Goal: Information Seeking & Learning: Compare options

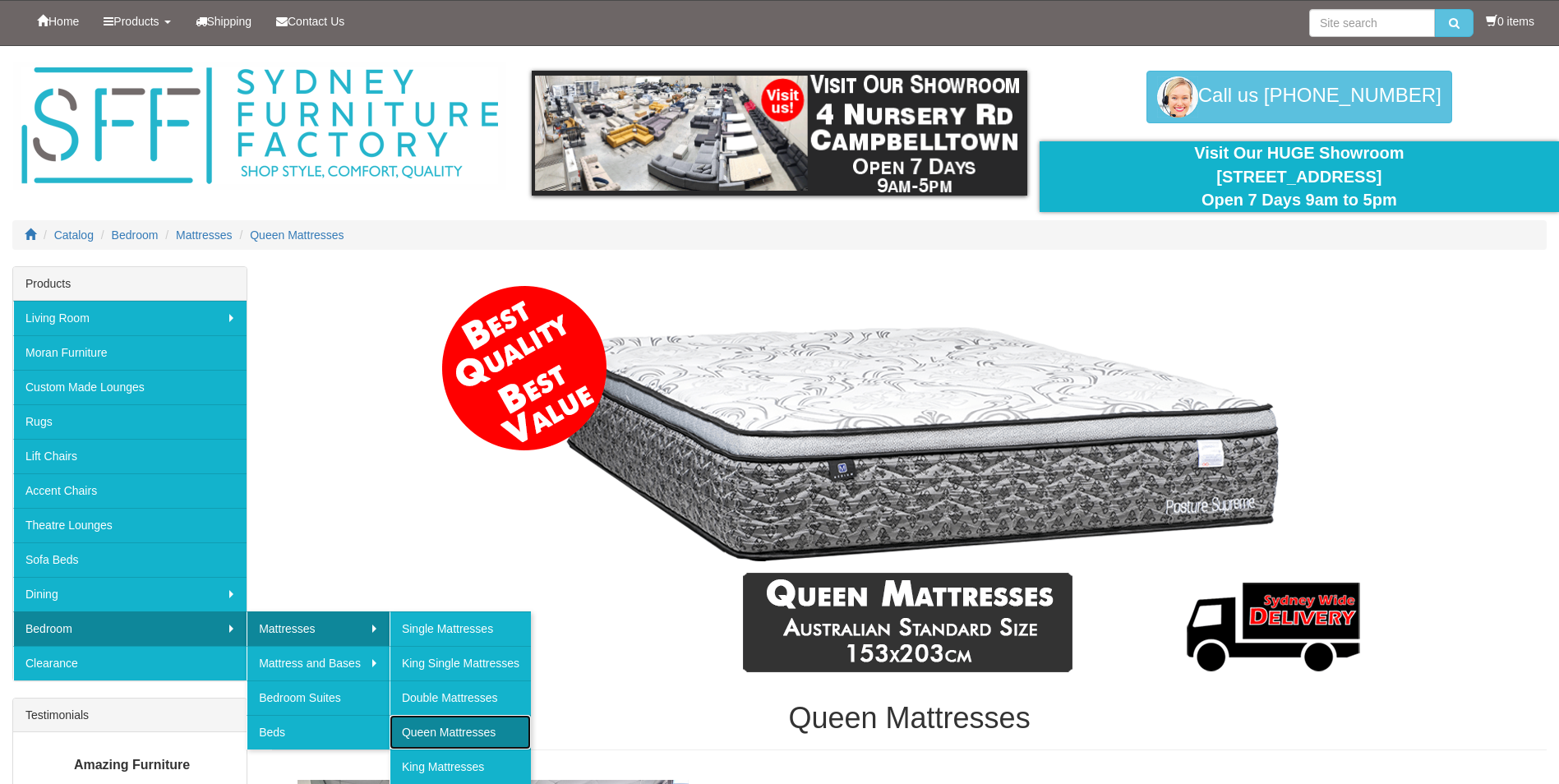
click at [433, 732] on link "Queen Mattresses" at bounding box center [460, 731] width 141 height 35
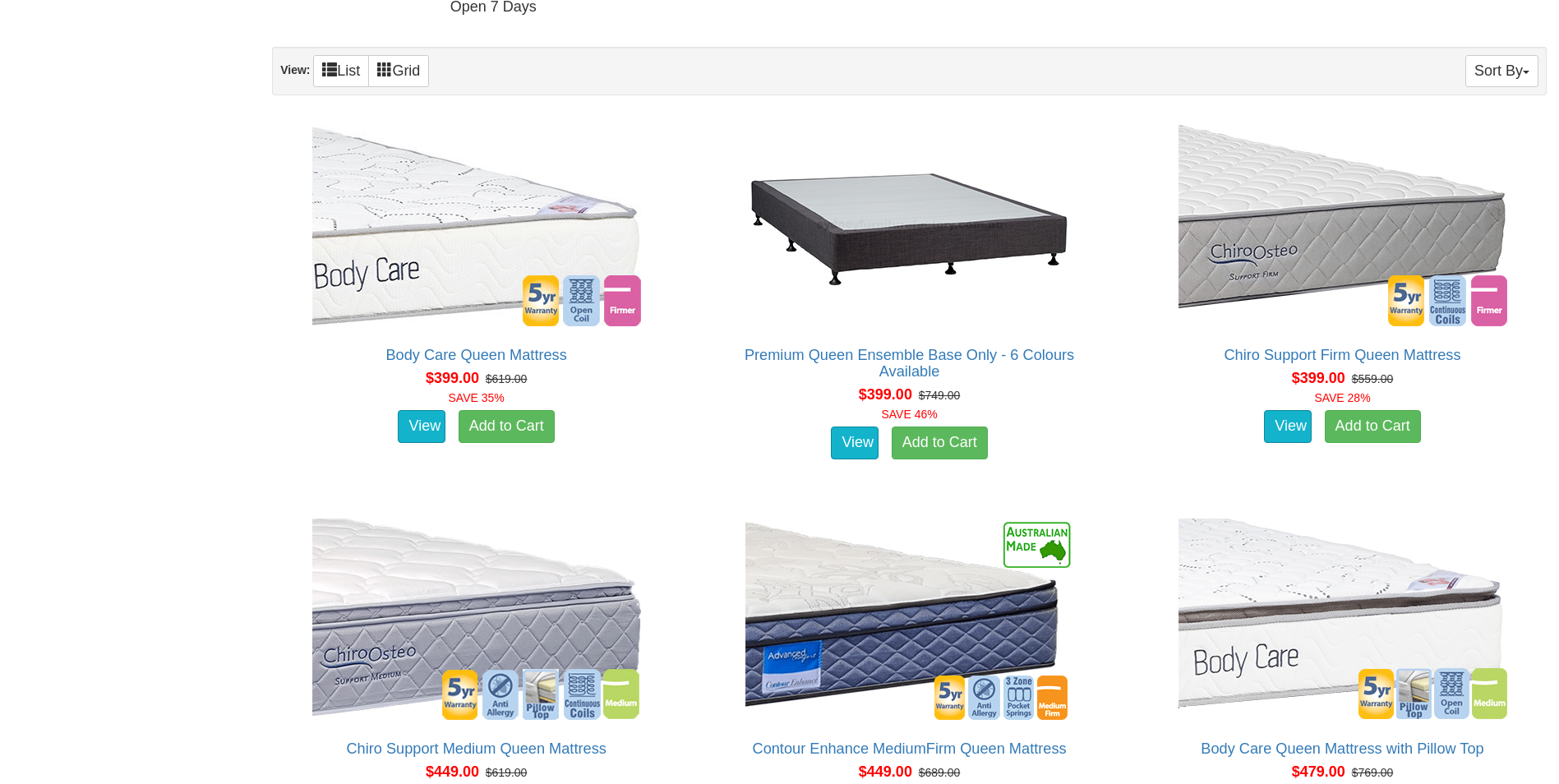
scroll to position [986, 0]
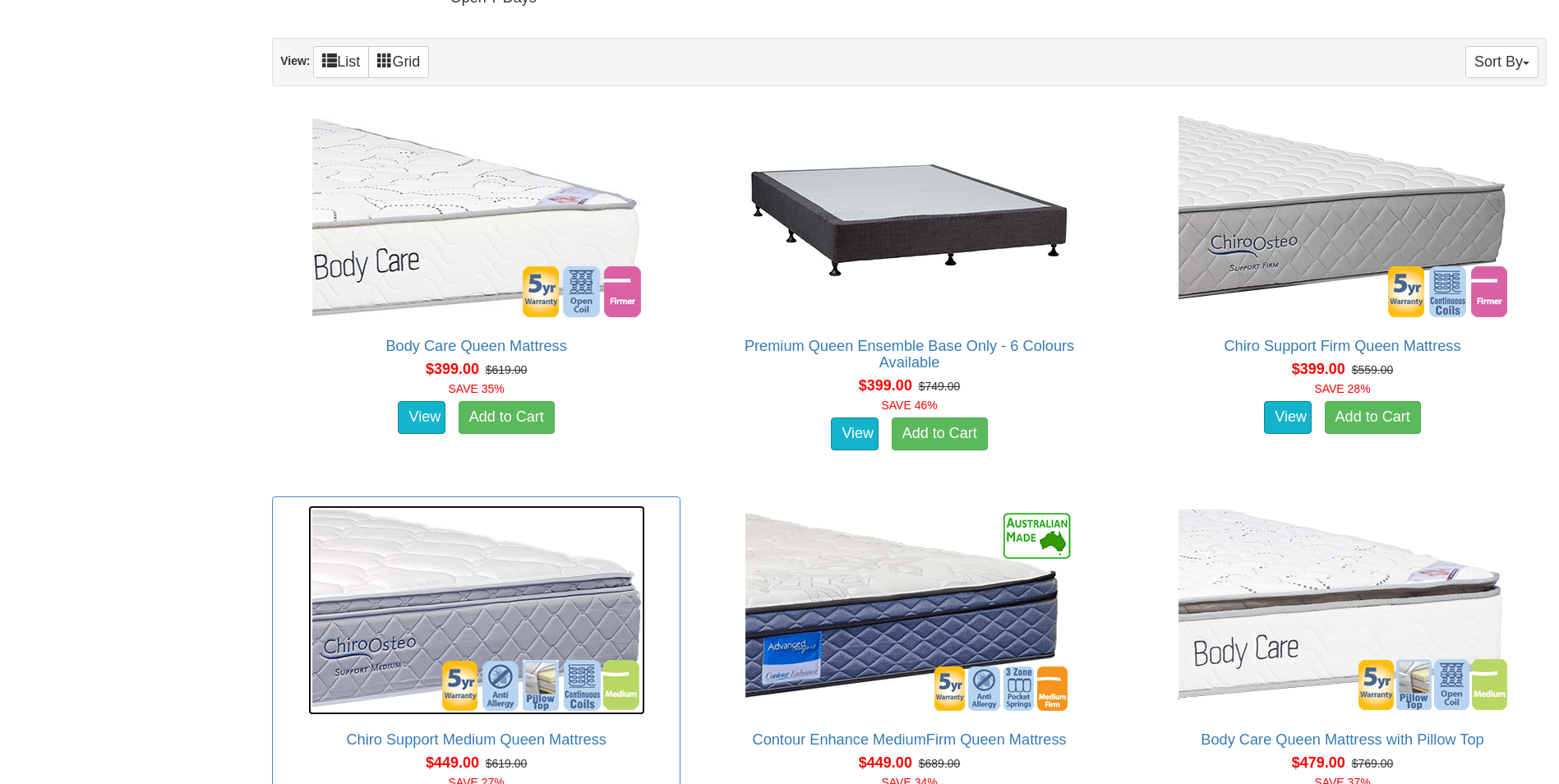
click at [476, 570] on img at bounding box center [477, 610] width 337 height 210
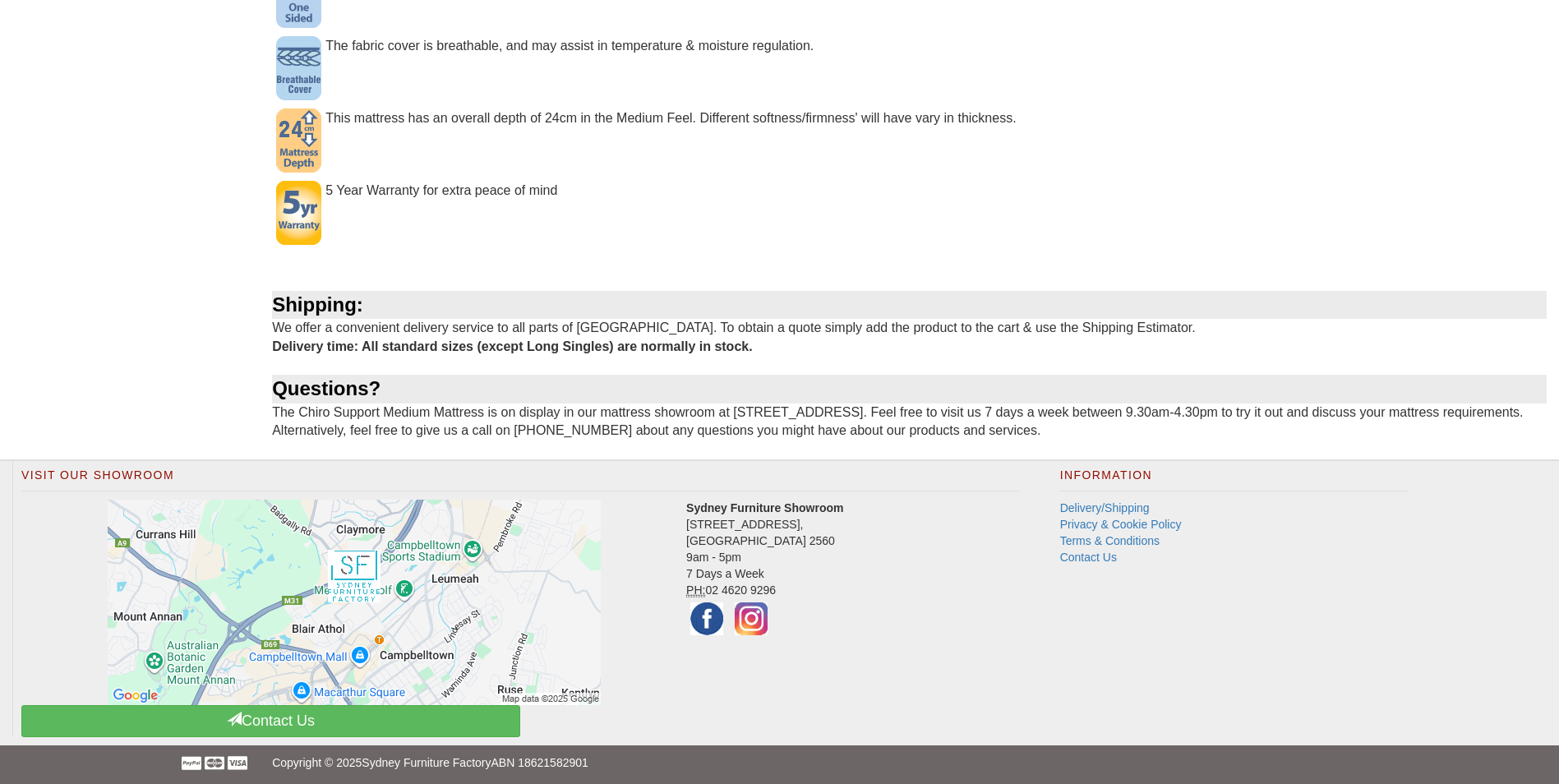
scroll to position [1297, 0]
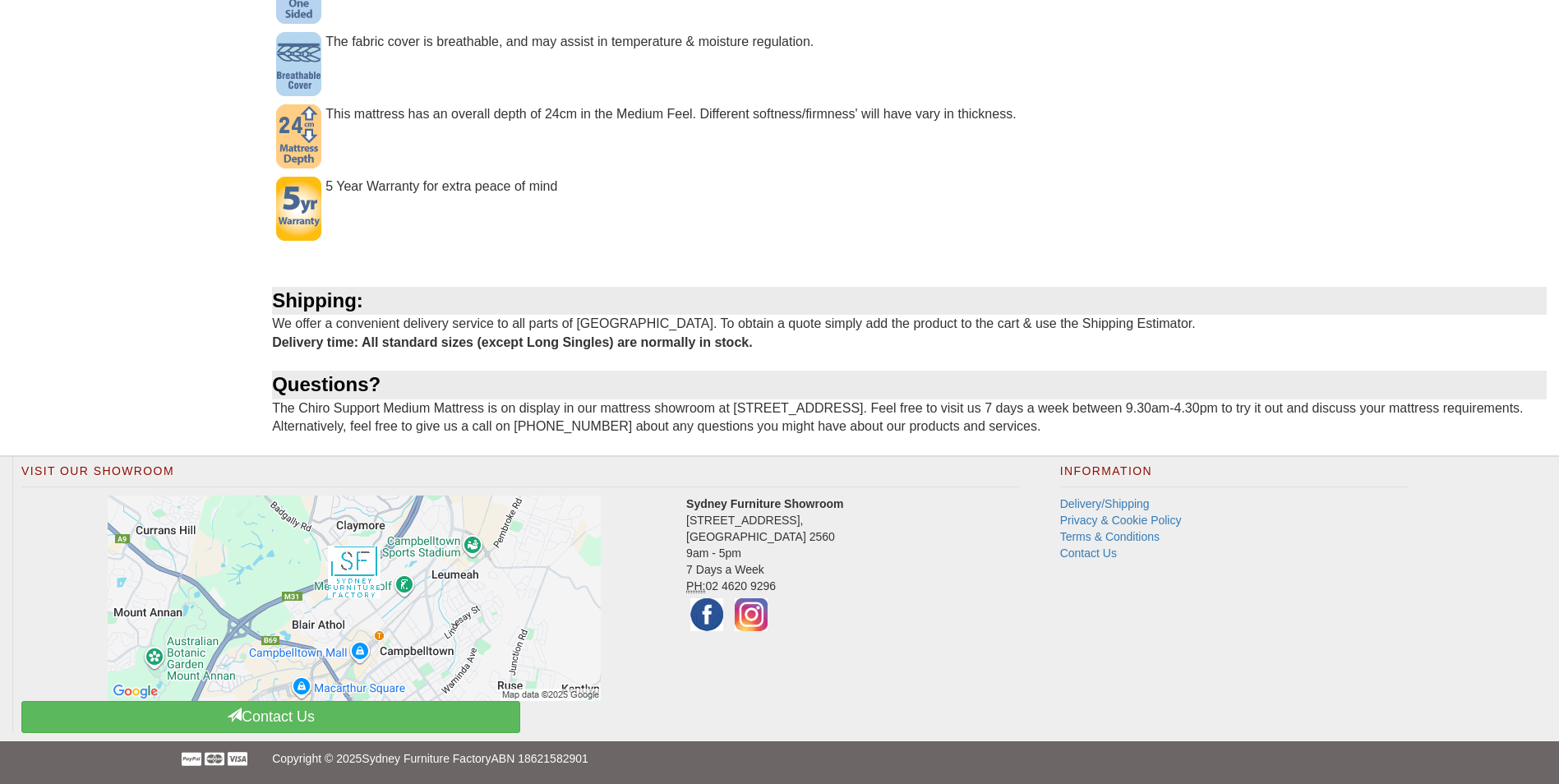
drag, startPoint x: 780, startPoint y: 583, endPoint x: 682, endPoint y: 580, distance: 98.0
click at [682, 580] on div "Visit Our Showroom Sydney Furniture Showroom 4 Nursery Road, Campbelltown NSW 2…" at bounding box center [520, 594] width 1015 height 276
click at [947, 598] on address "Sydney Furniture Showroom 4 Nursery Road, Campbelltown NSW 2560 9am - 5pm 7 Day…" at bounding box center [520, 565] width 998 height 139
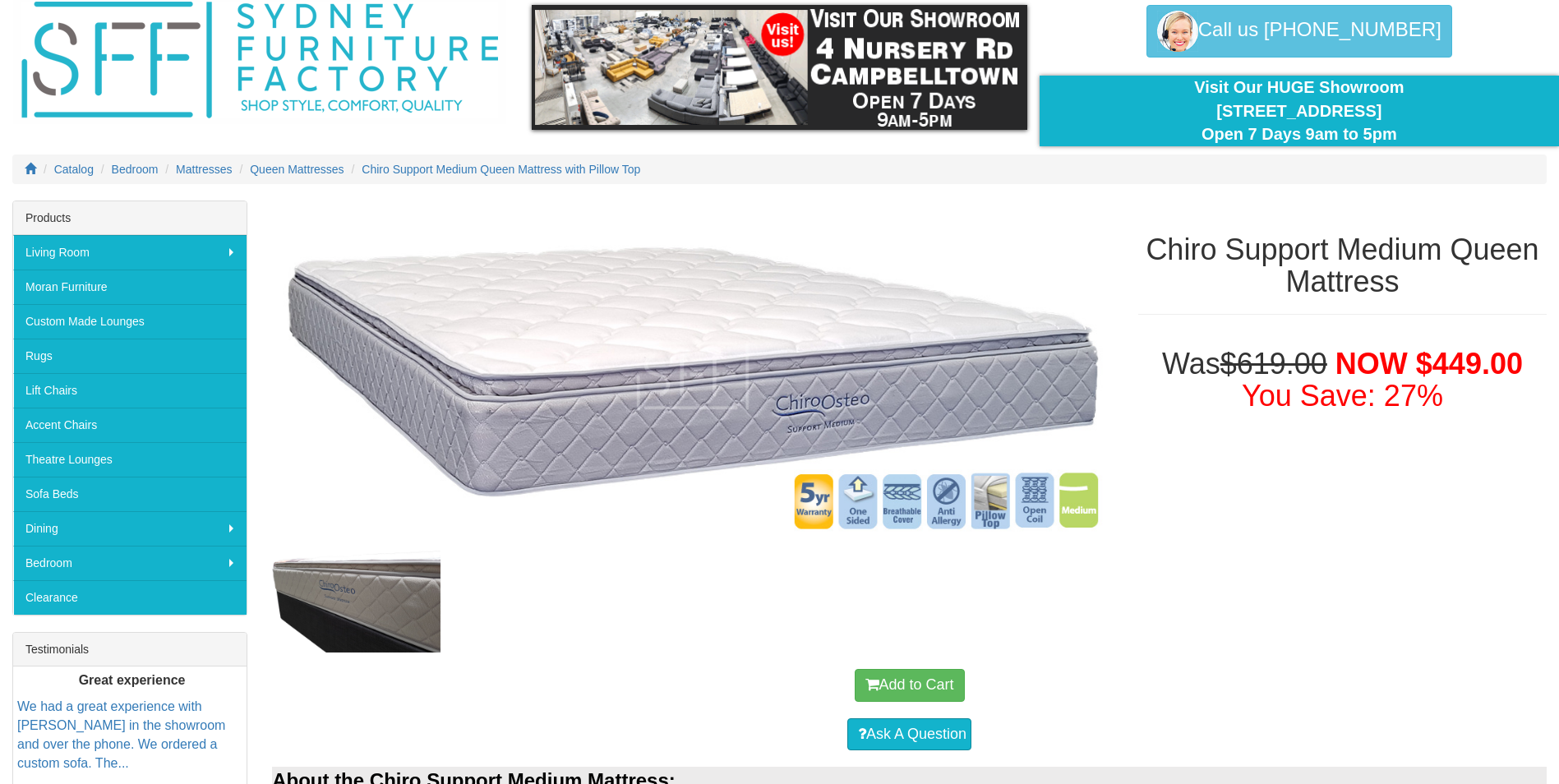
scroll to position [0, 0]
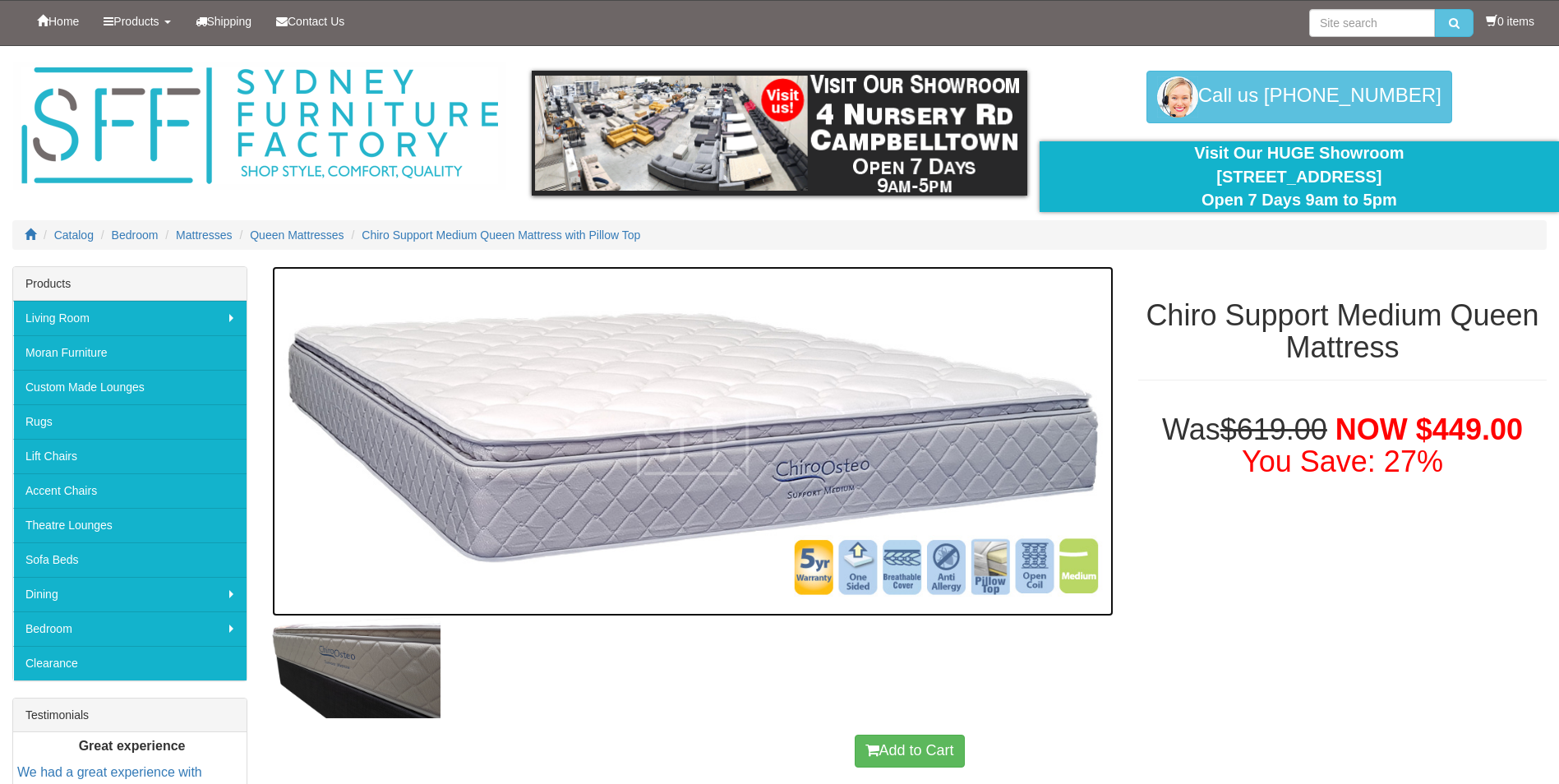
click at [864, 573] on img at bounding box center [692, 442] width 841 height 351
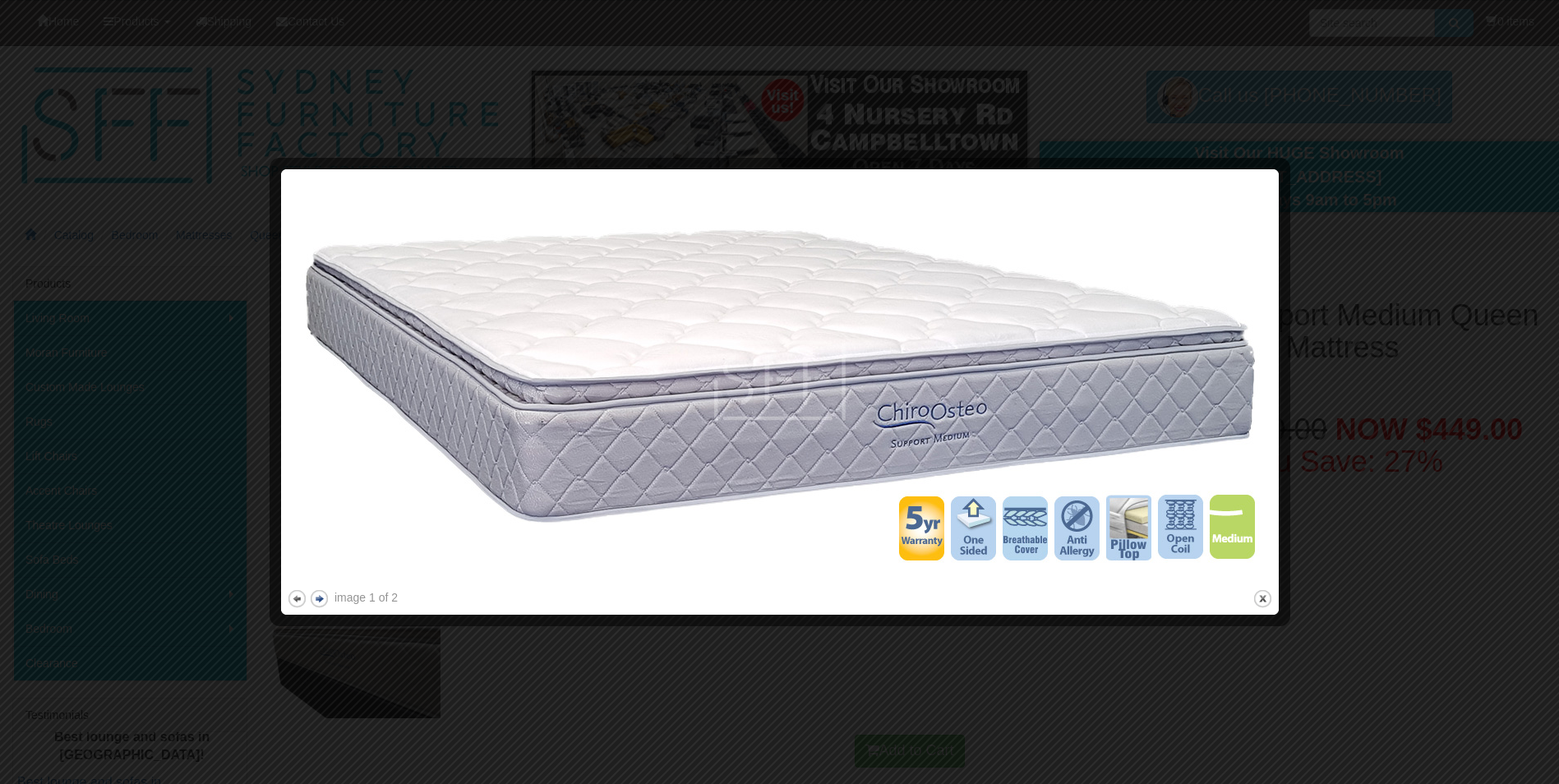
click at [322, 603] on button "next" at bounding box center [319, 598] width 21 height 21
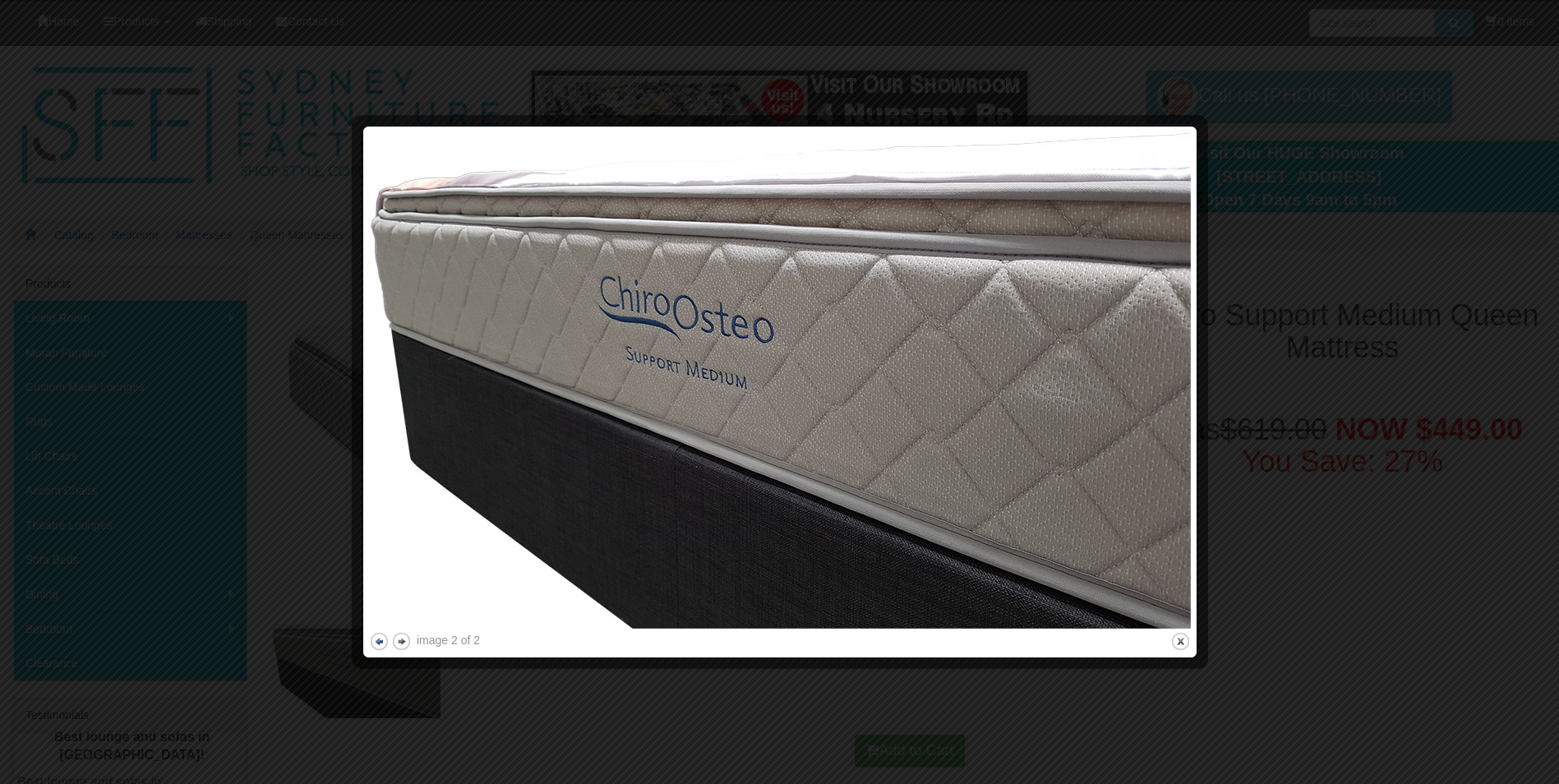
click at [383, 643] on button "previous" at bounding box center [379, 641] width 21 height 21
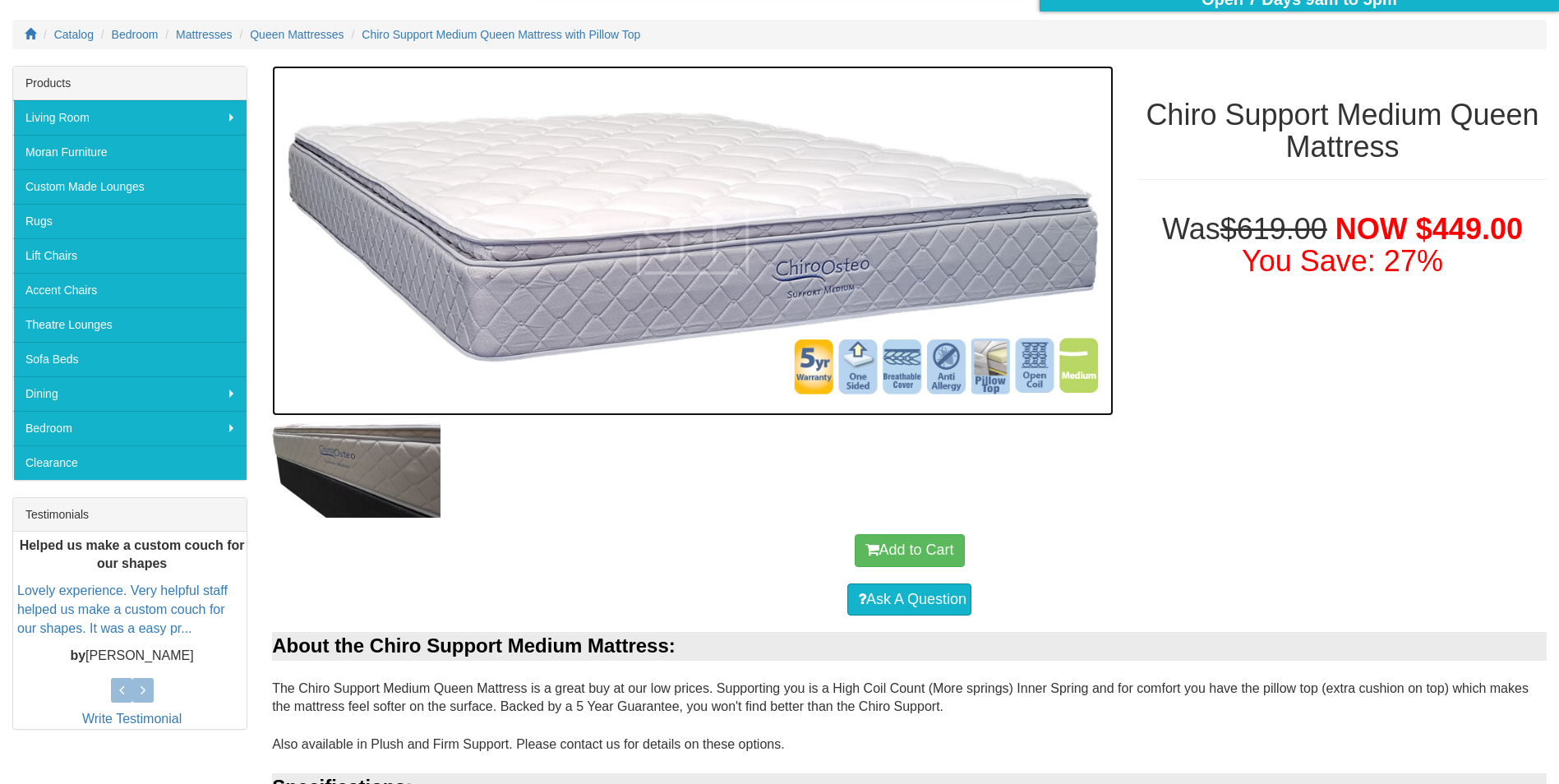
scroll to position [247, 0]
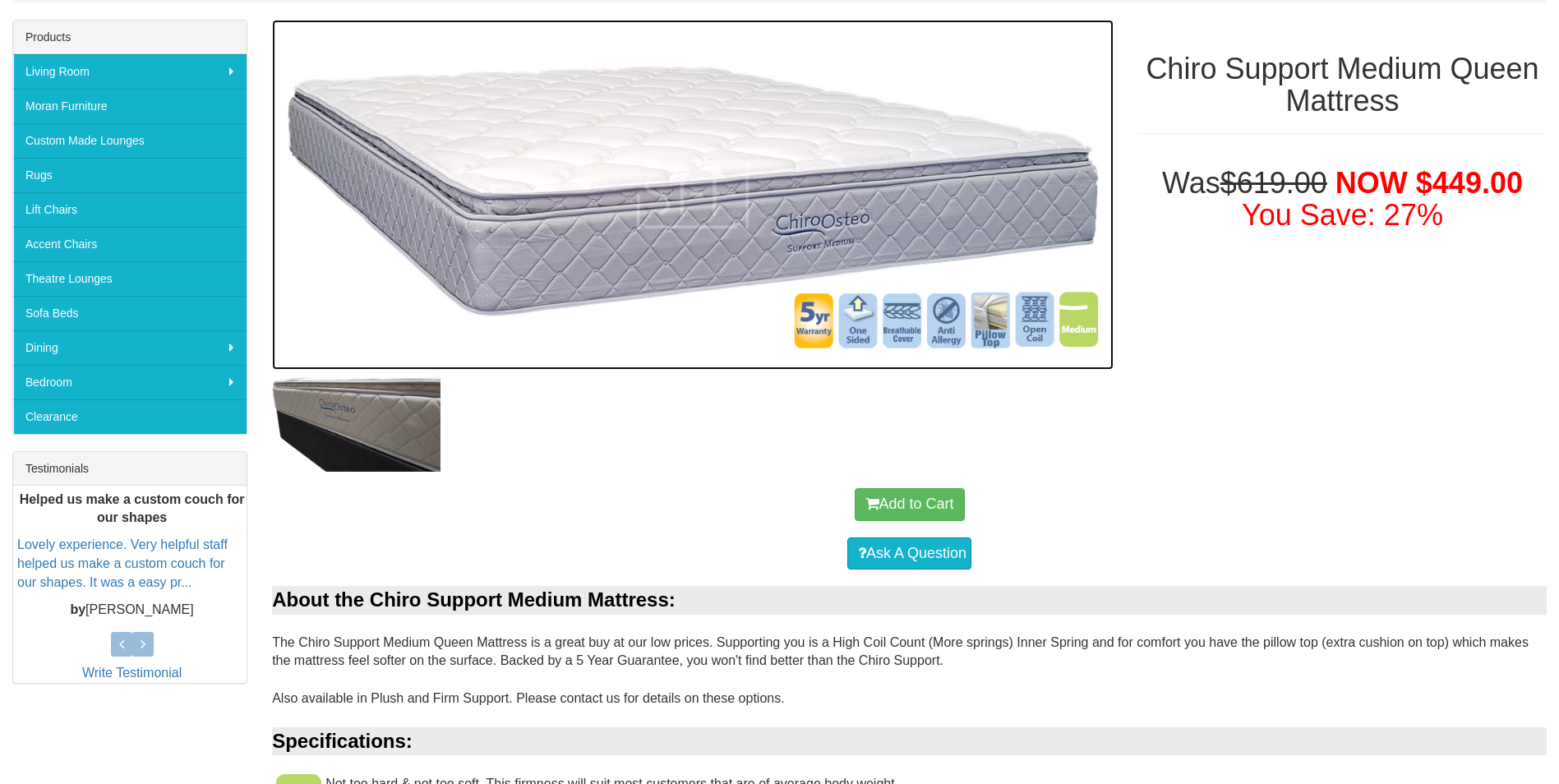
click at [756, 211] on img at bounding box center [692, 195] width 841 height 351
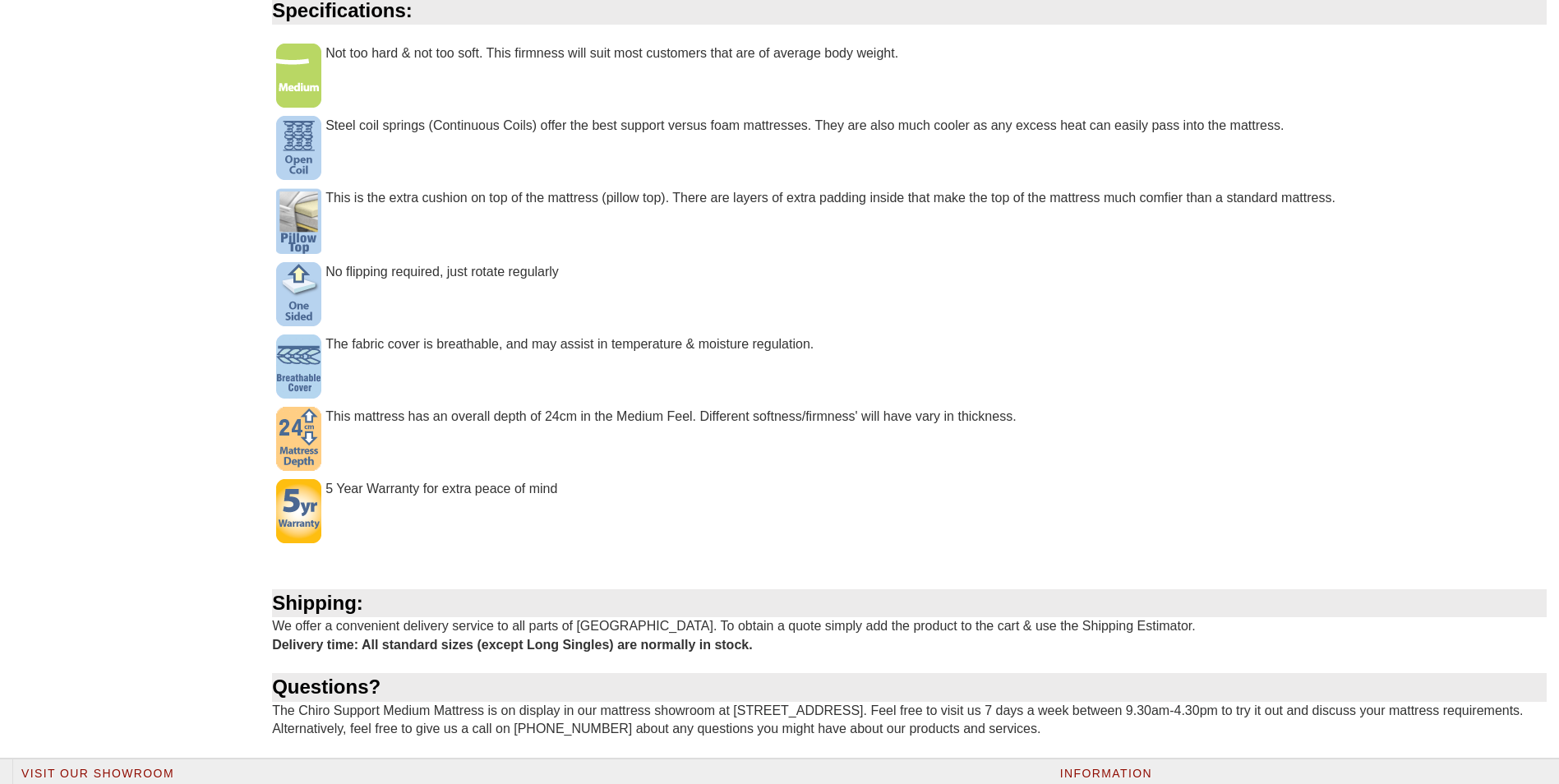
scroll to position [1297, 0]
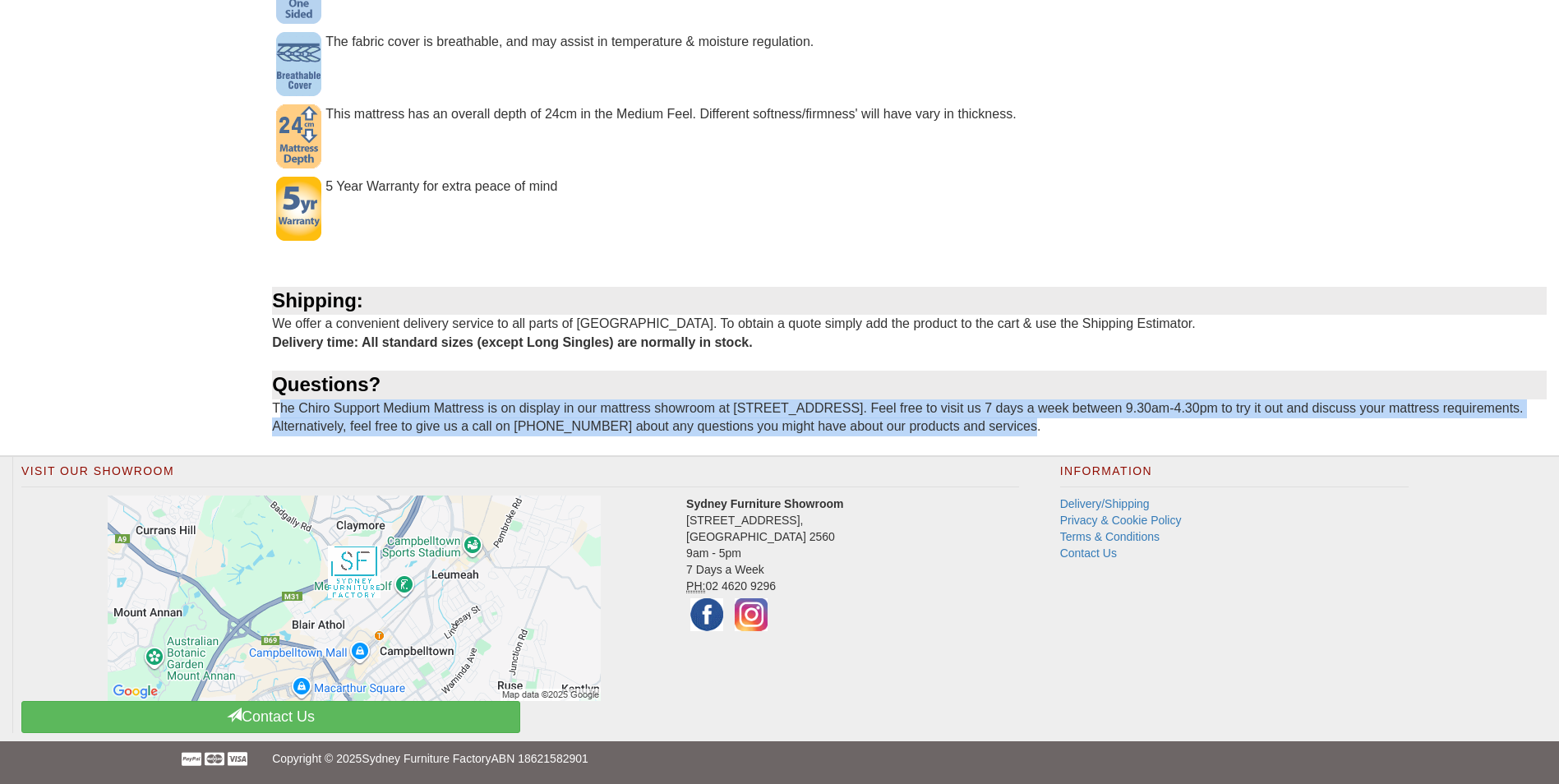
drag, startPoint x: 278, startPoint y: 389, endPoint x: 1025, endPoint y: 426, distance: 747.9
click at [1025, 426] on div "About the Chiro Support Medium Mattress: The Chiro Support Medium Queen Mattres…" at bounding box center [909, 4] width 1275 height 902
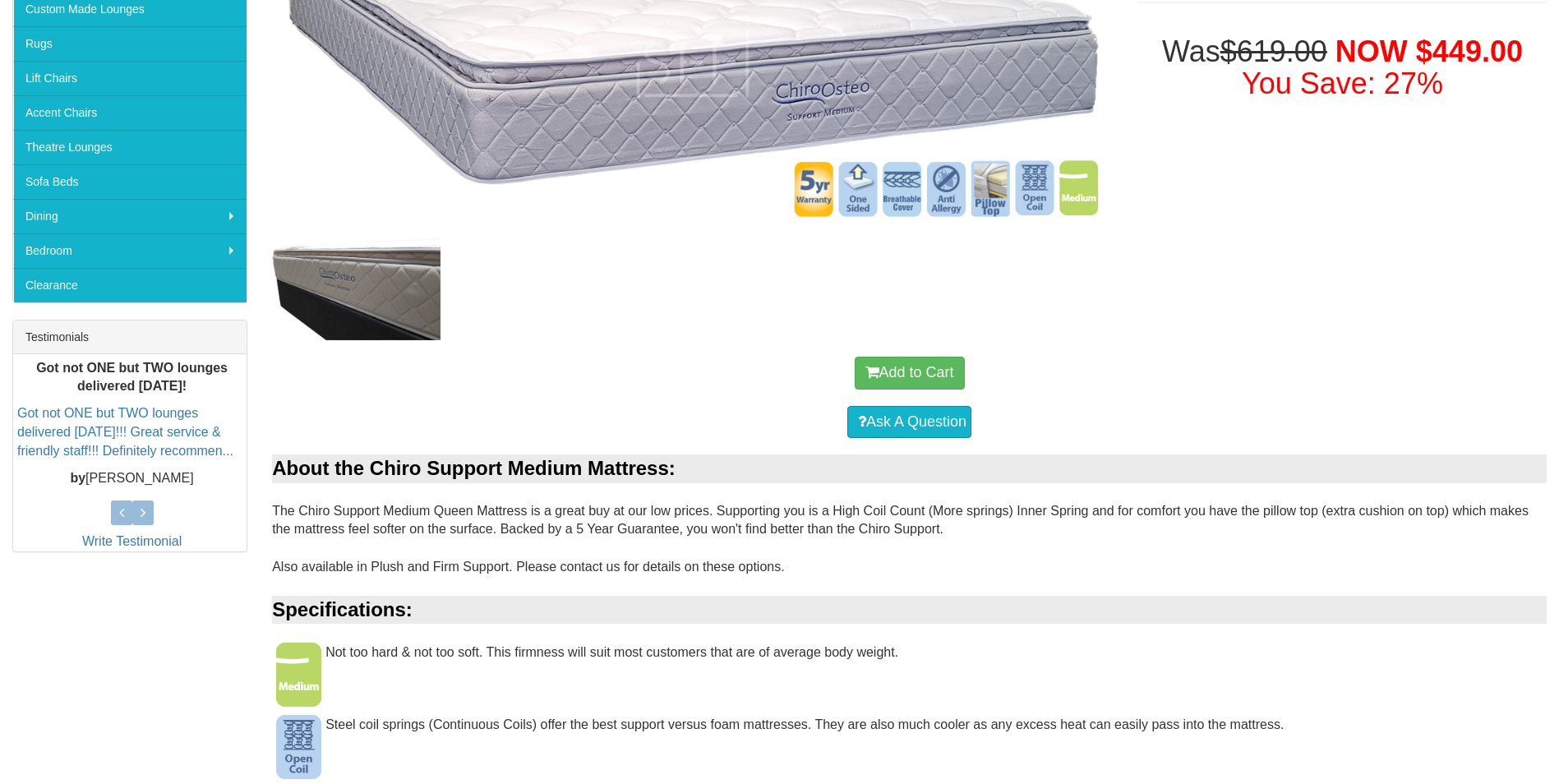
scroll to position [147, 0]
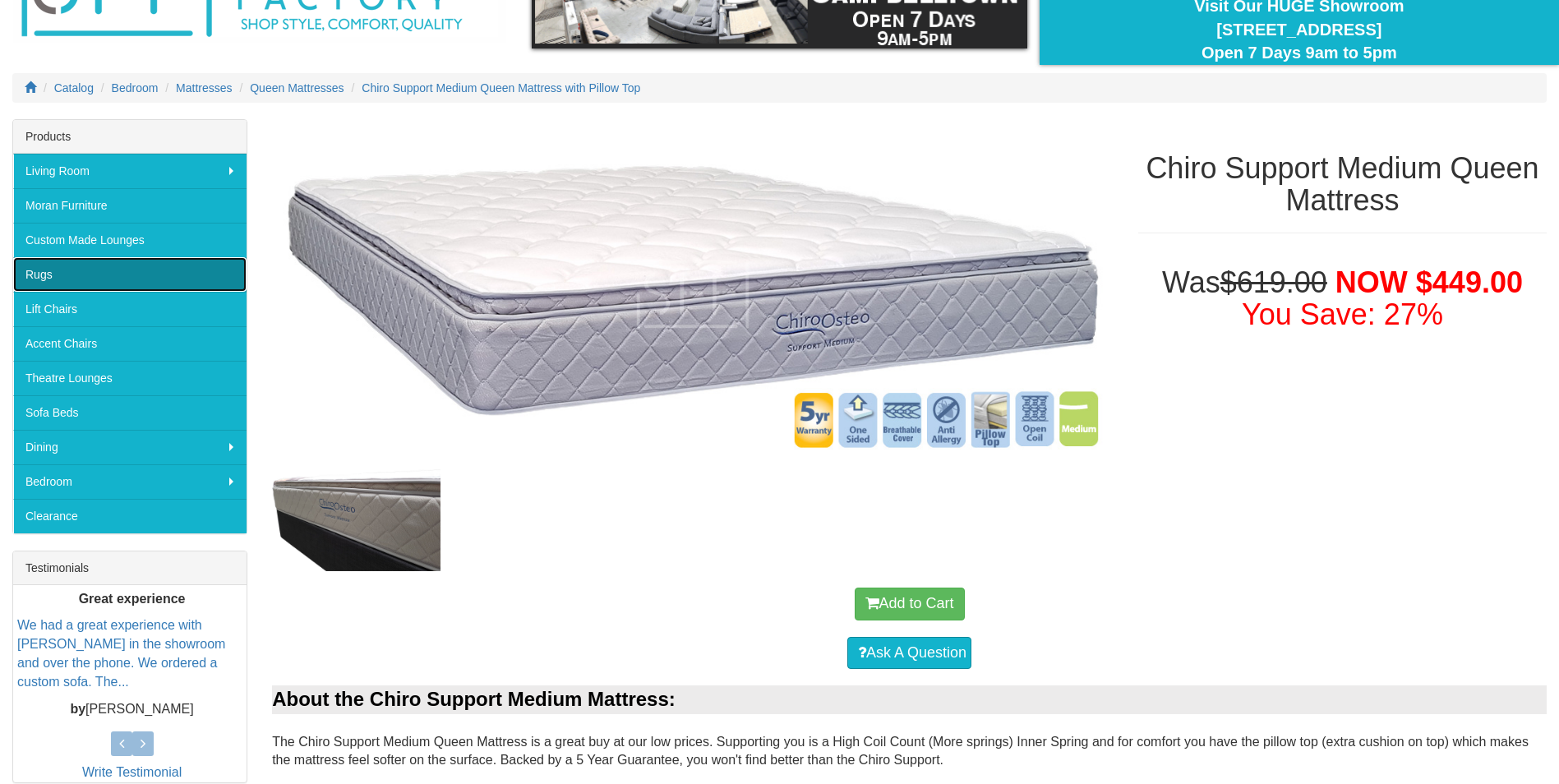
click at [50, 284] on link "Rugs" at bounding box center [129, 274] width 233 height 35
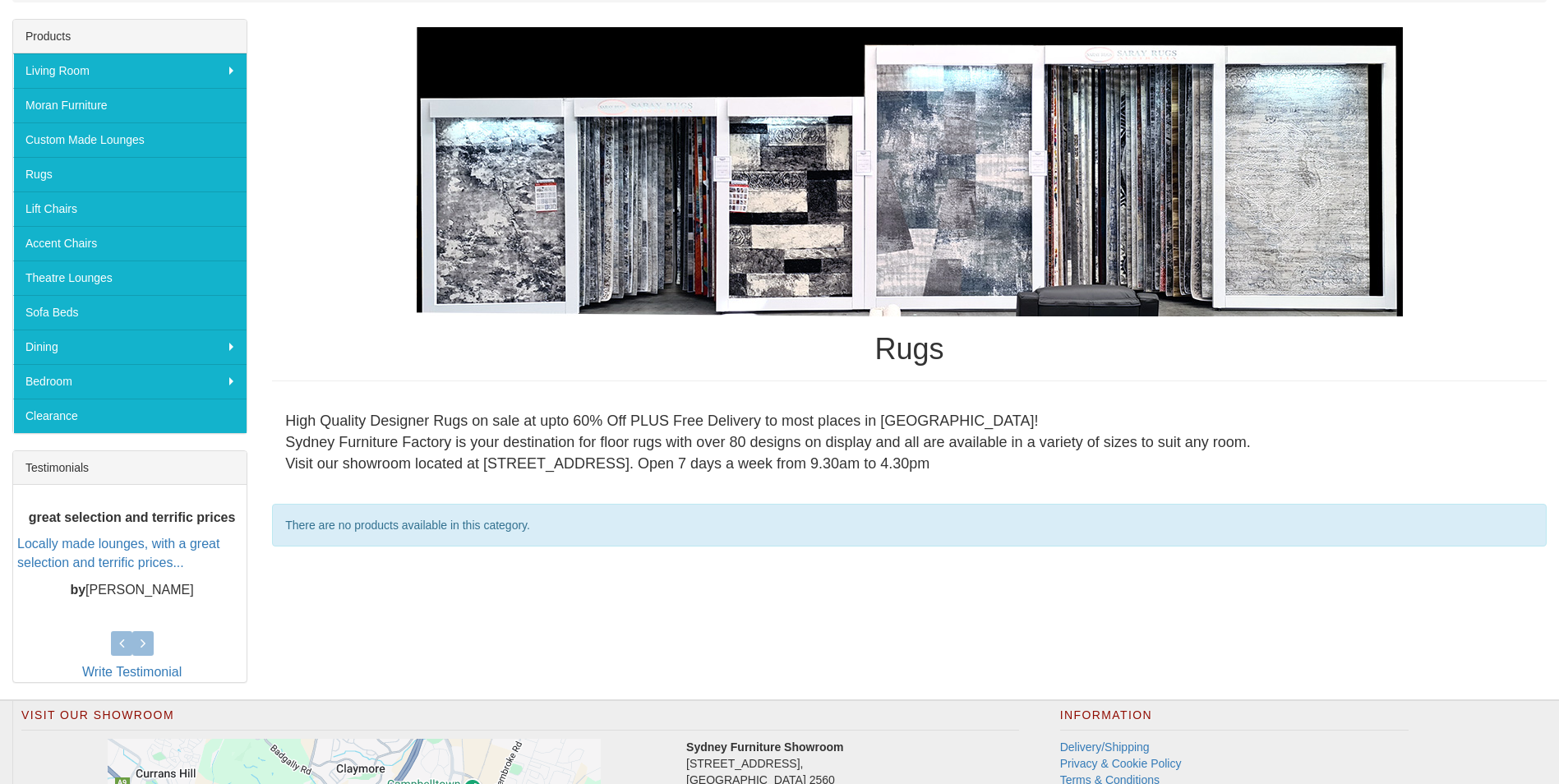
scroll to position [247, 0]
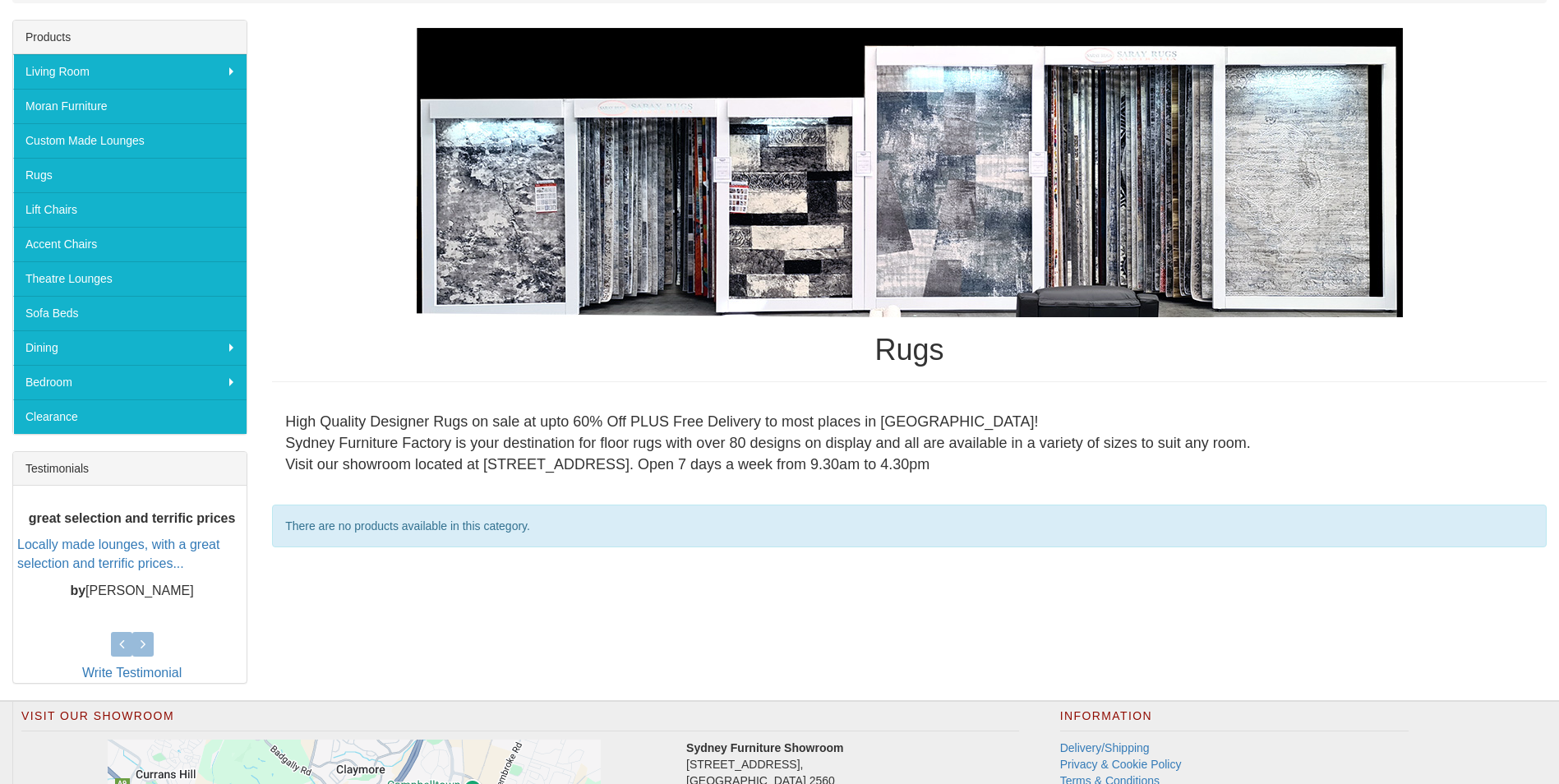
click at [752, 241] on img at bounding box center [910, 172] width 987 height 290
drag, startPoint x: 863, startPoint y: 340, endPoint x: 623, endPoint y: 423, distance: 253.9
click at [844, 349] on h1 "Rugs" at bounding box center [909, 349] width 1275 height 33
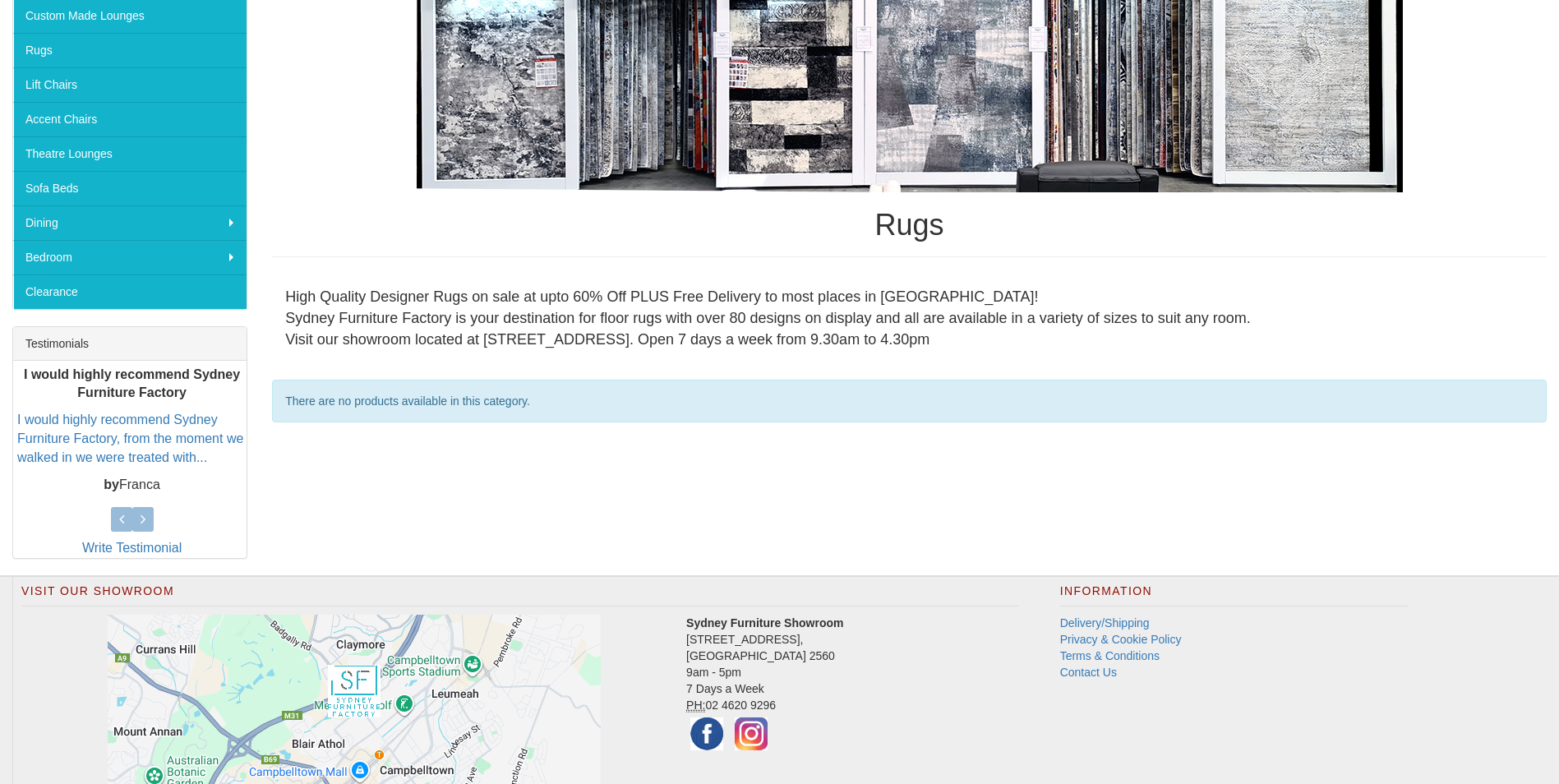
scroll to position [490, 0]
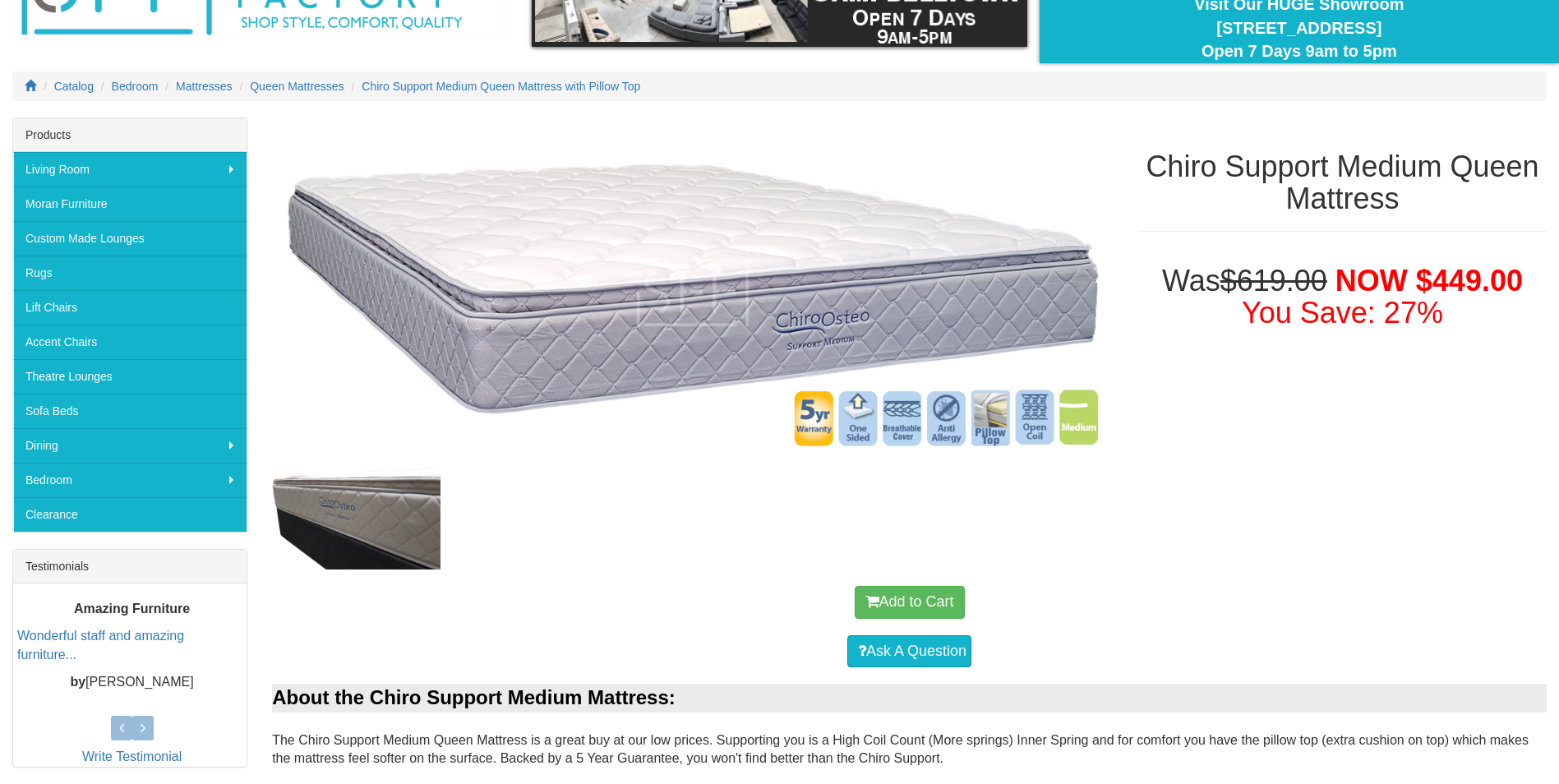
scroll to position [147, 0]
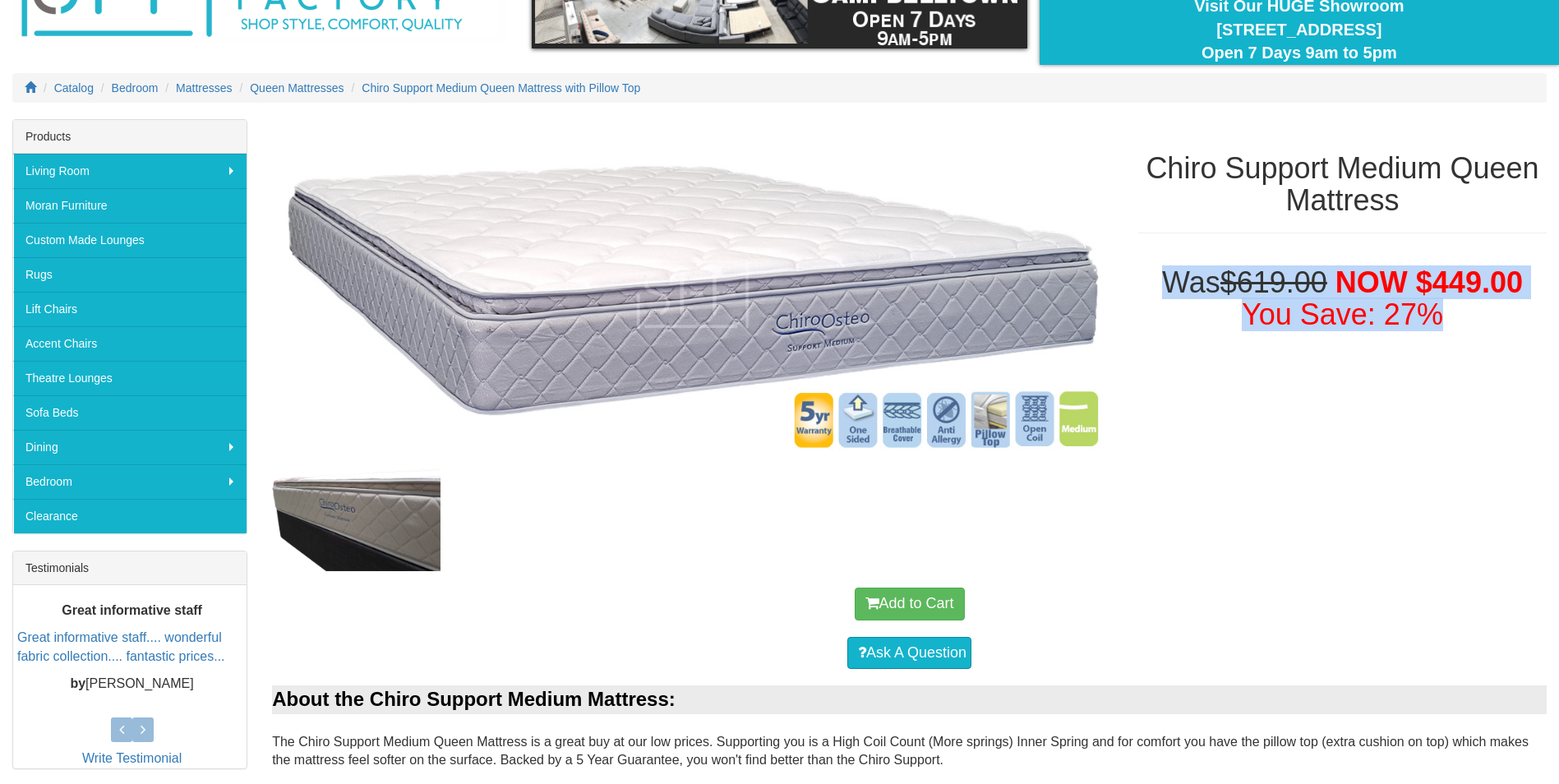
drag, startPoint x: 1162, startPoint y: 271, endPoint x: 1414, endPoint y: 327, distance: 258.1
click at [1414, 327] on h1 "Was $619.00 NOW $449.00 You Save: 27%" at bounding box center [1343, 298] width 408 height 65
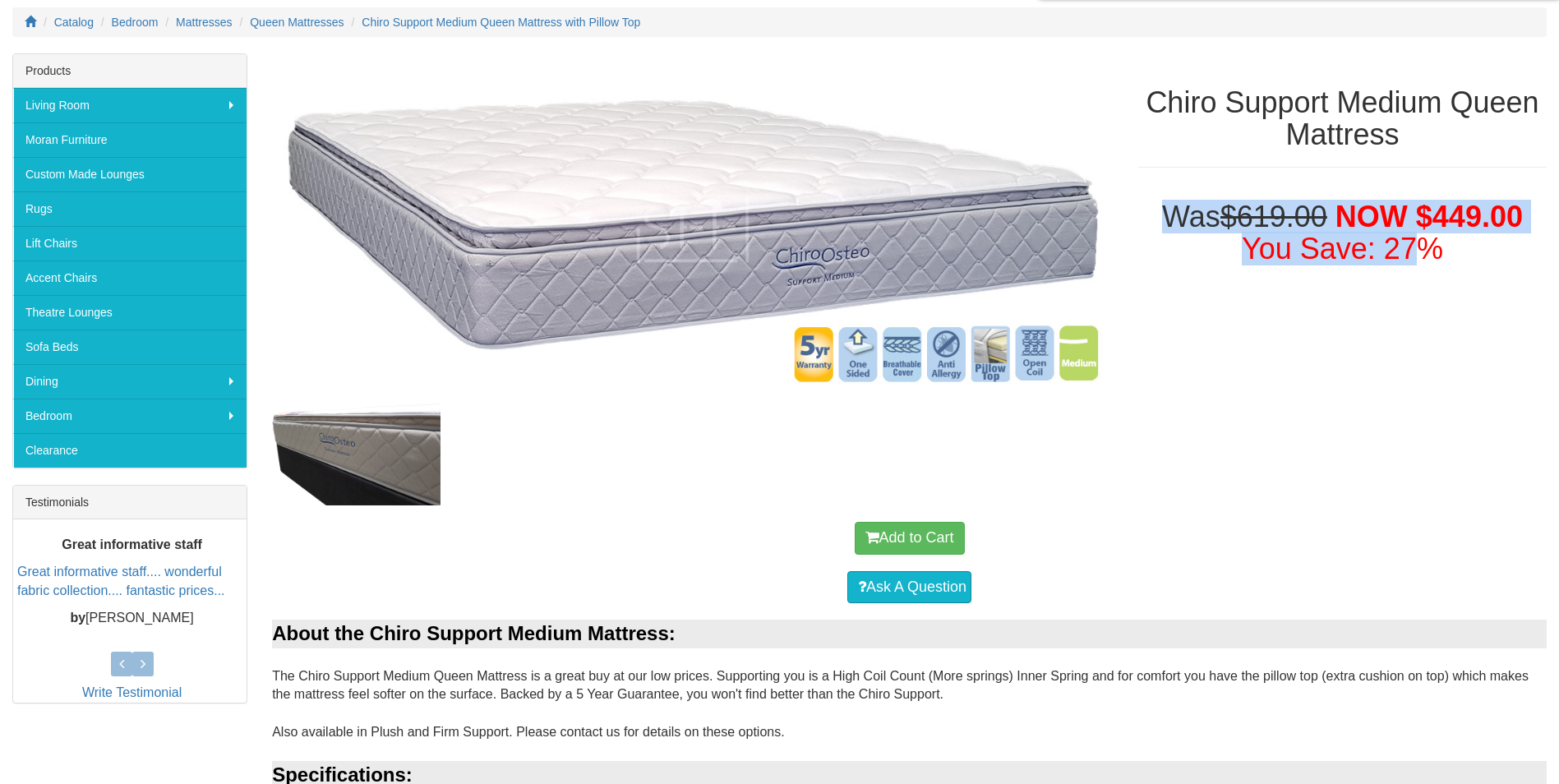
scroll to position [311, 0]
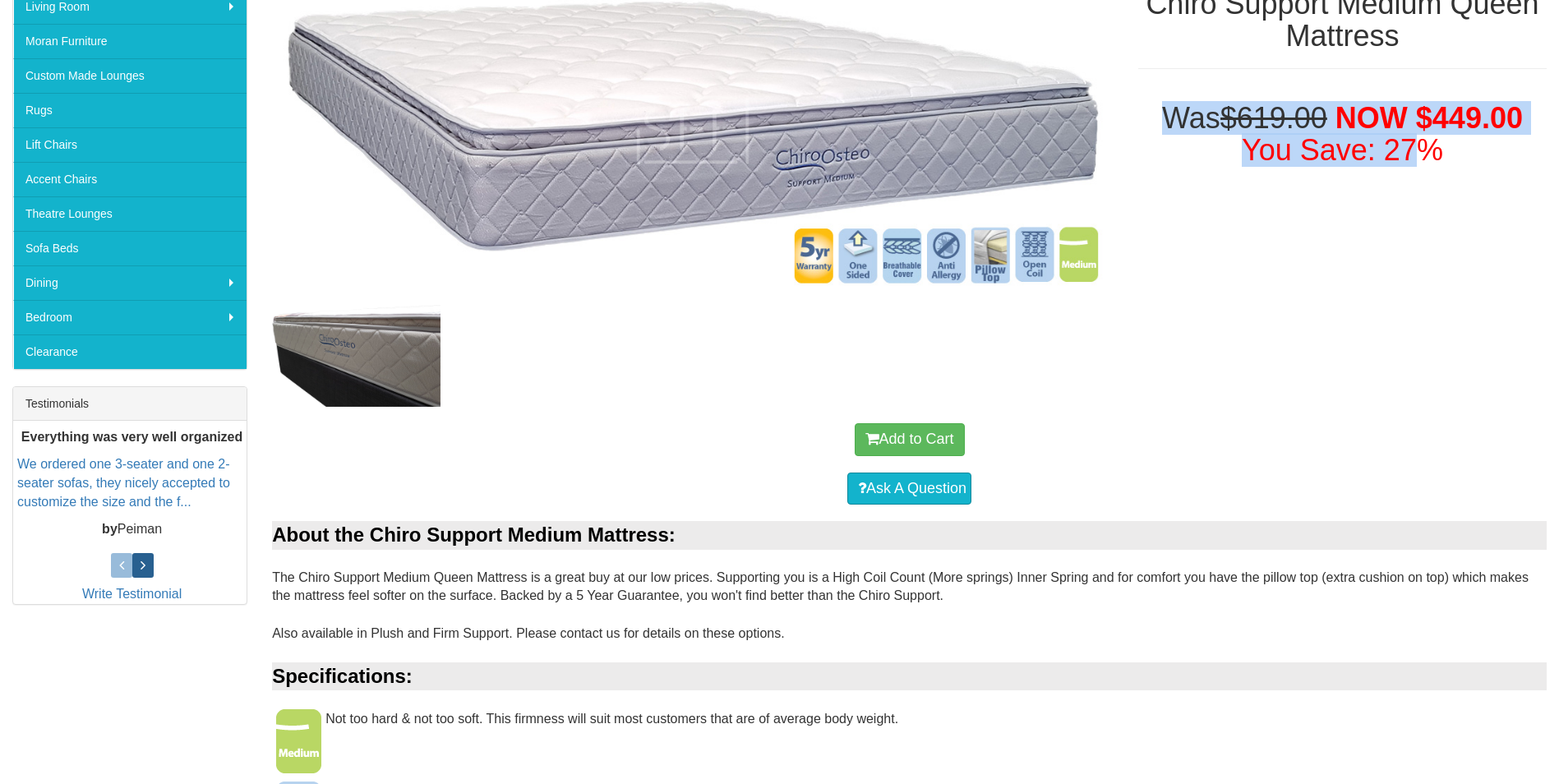
click at [146, 567] on link at bounding box center [142, 565] width 21 height 25
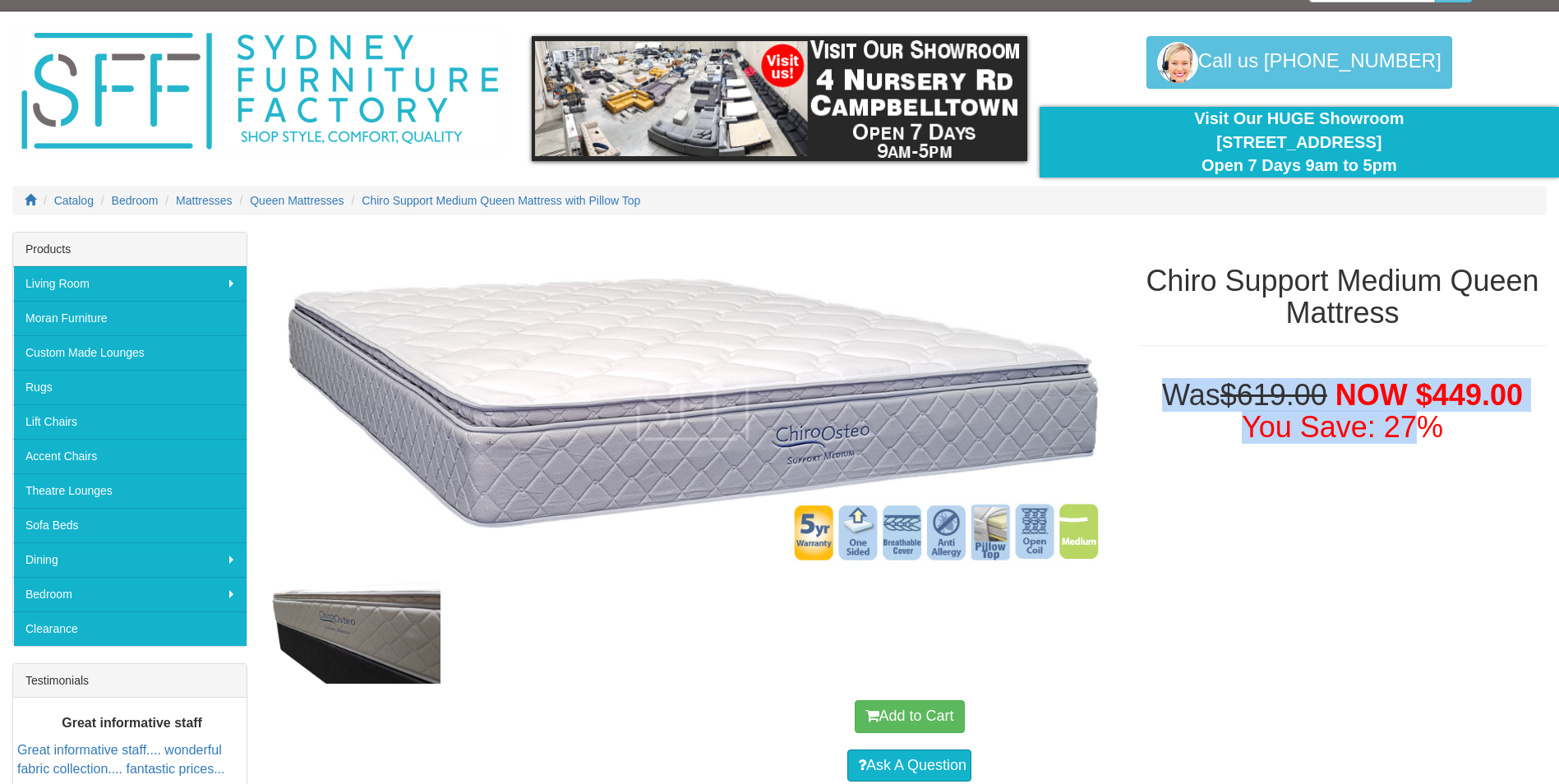
scroll to position [0, 0]
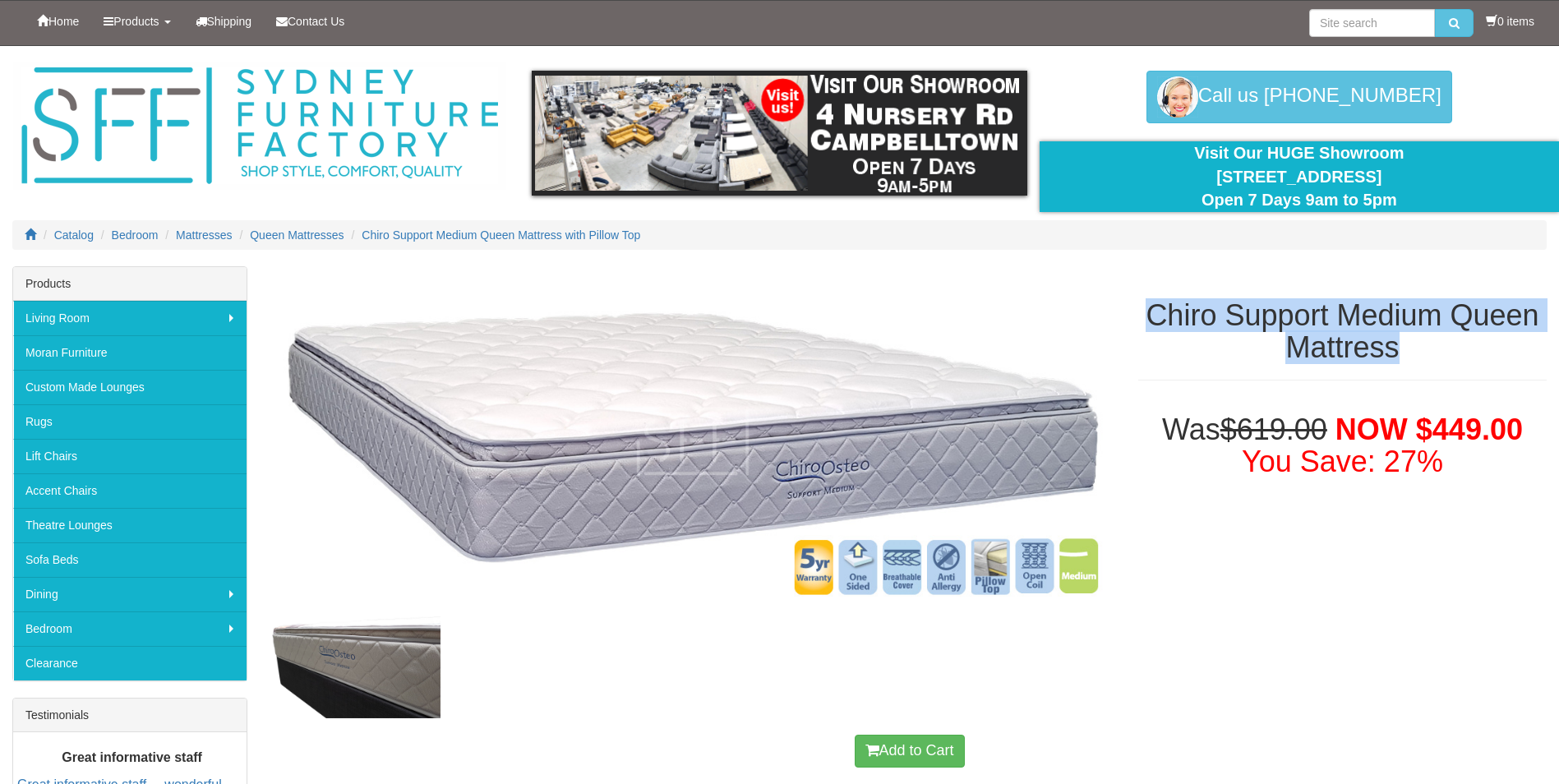
drag, startPoint x: 1152, startPoint y: 313, endPoint x: 1448, endPoint y: 354, distance: 298.8
click at [1448, 354] on h1 "Chiro Support Medium Queen Mattress" at bounding box center [1343, 331] width 408 height 65
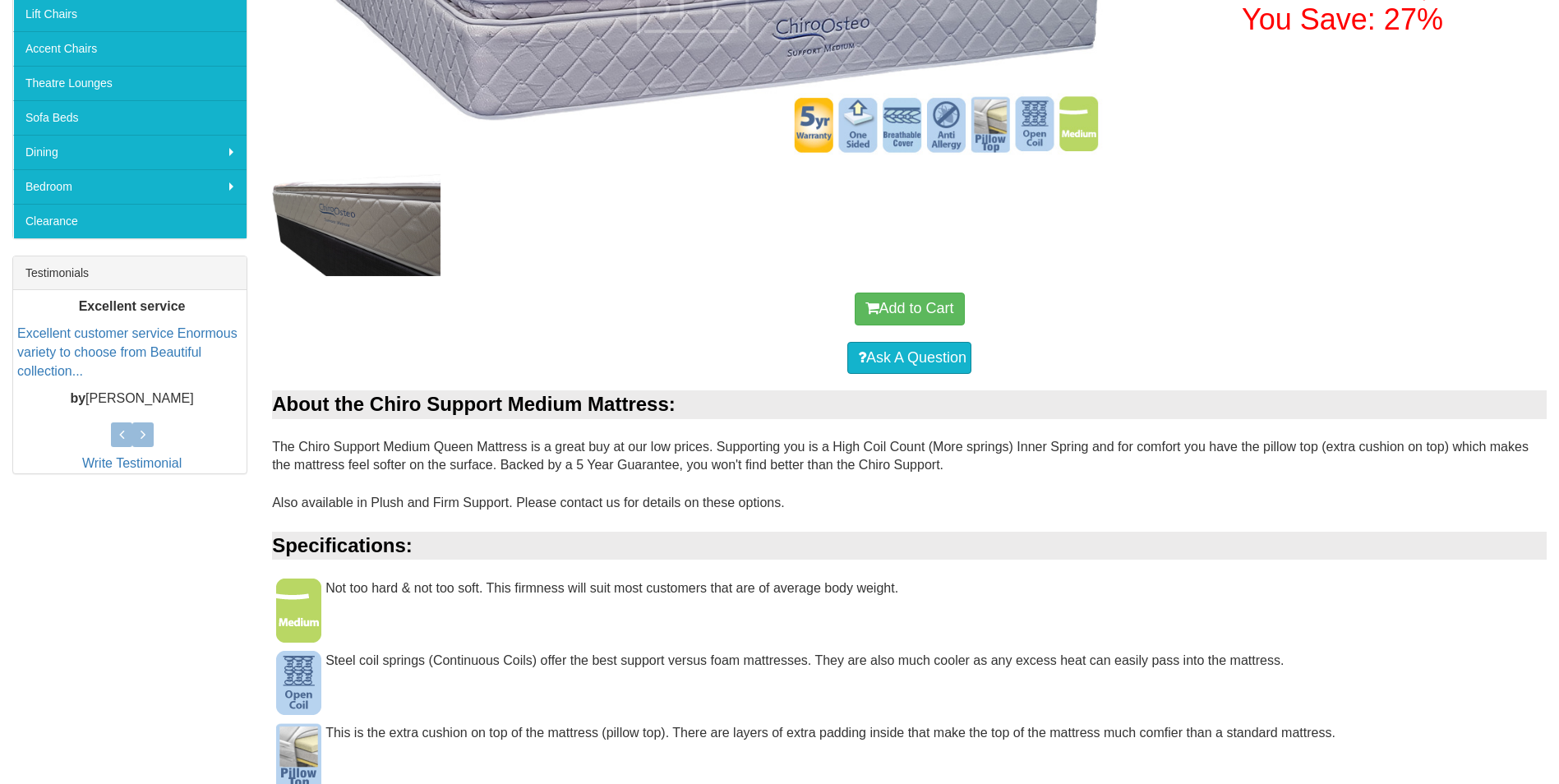
scroll to position [247, 0]
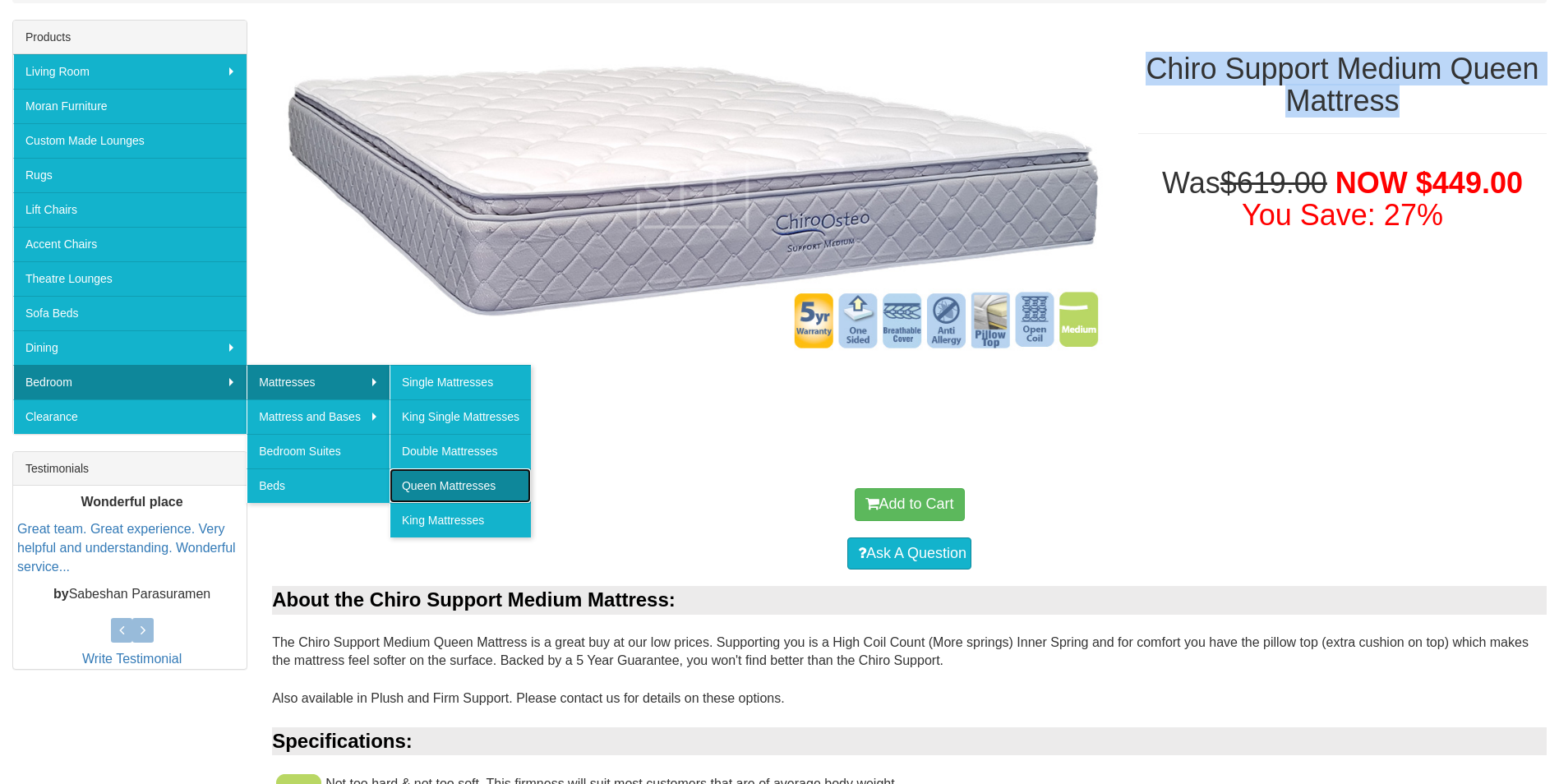
click at [451, 483] on link "Queen Mattresses" at bounding box center [460, 486] width 141 height 35
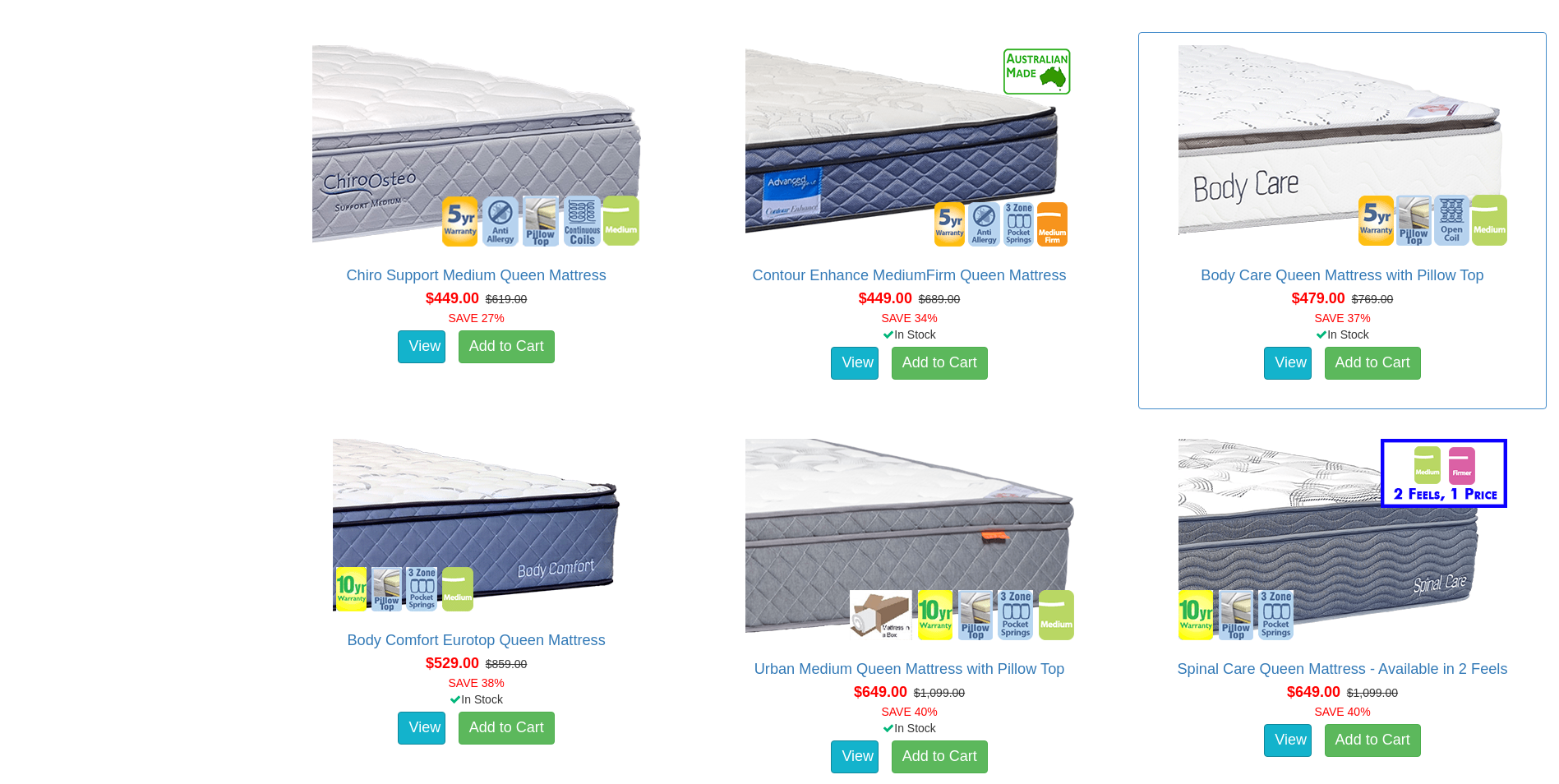
scroll to position [1478, 0]
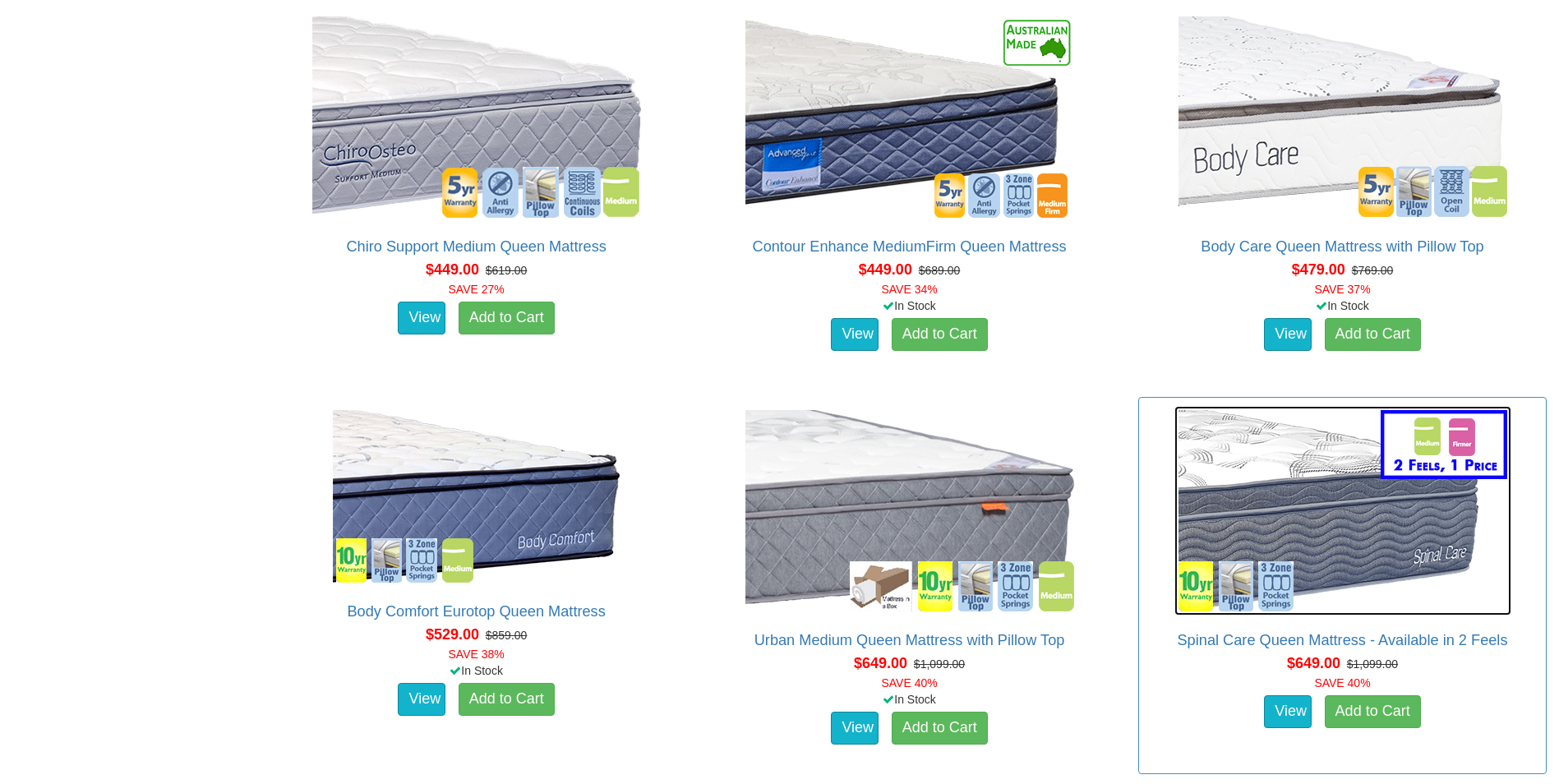
click at [1323, 479] on img at bounding box center [1343, 510] width 337 height 210
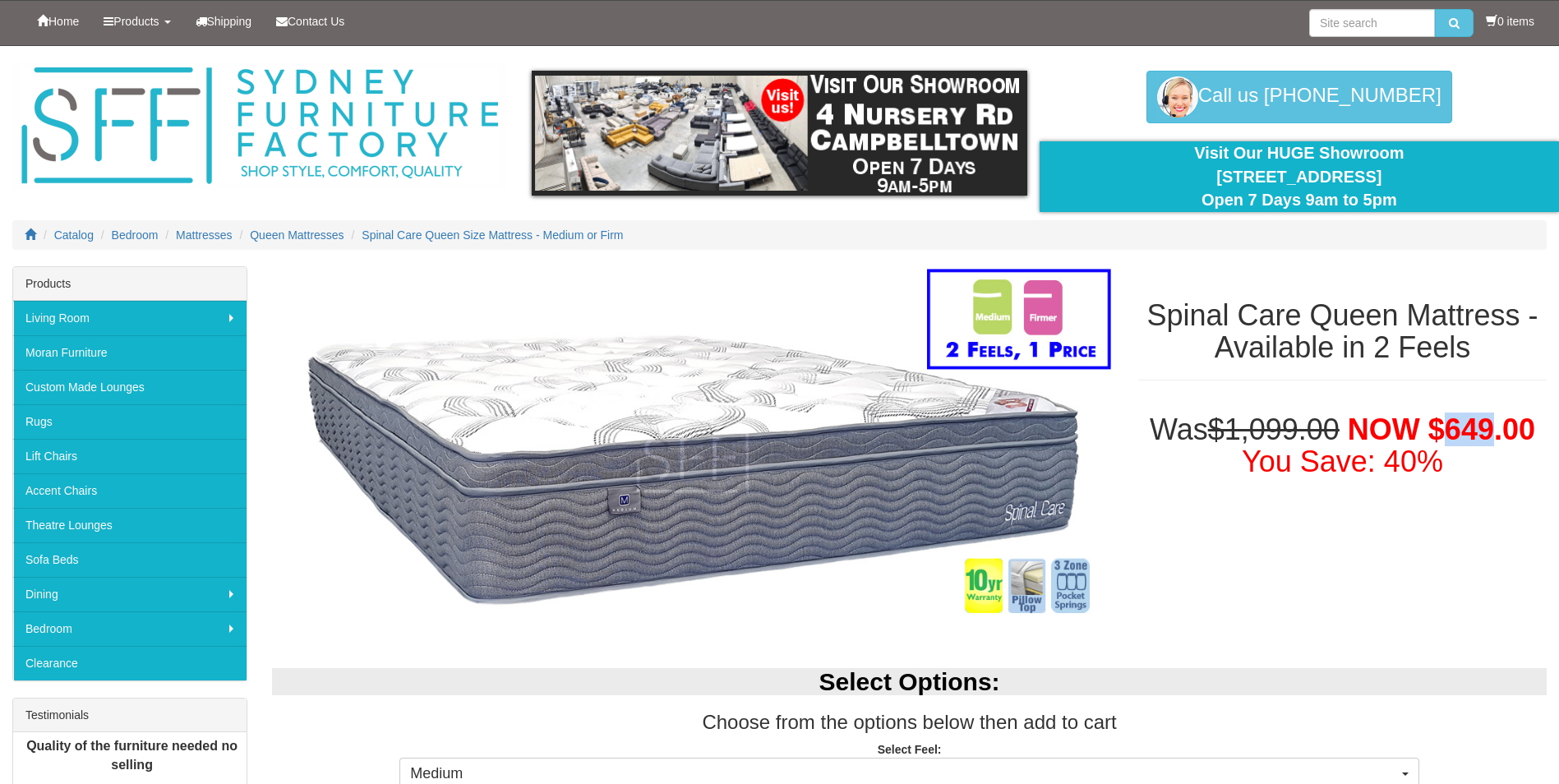
drag, startPoint x: 1451, startPoint y: 425, endPoint x: 1493, endPoint y: 419, distance: 42.4
click at [1493, 419] on span "NOW $649.00" at bounding box center [1442, 429] width 187 height 34
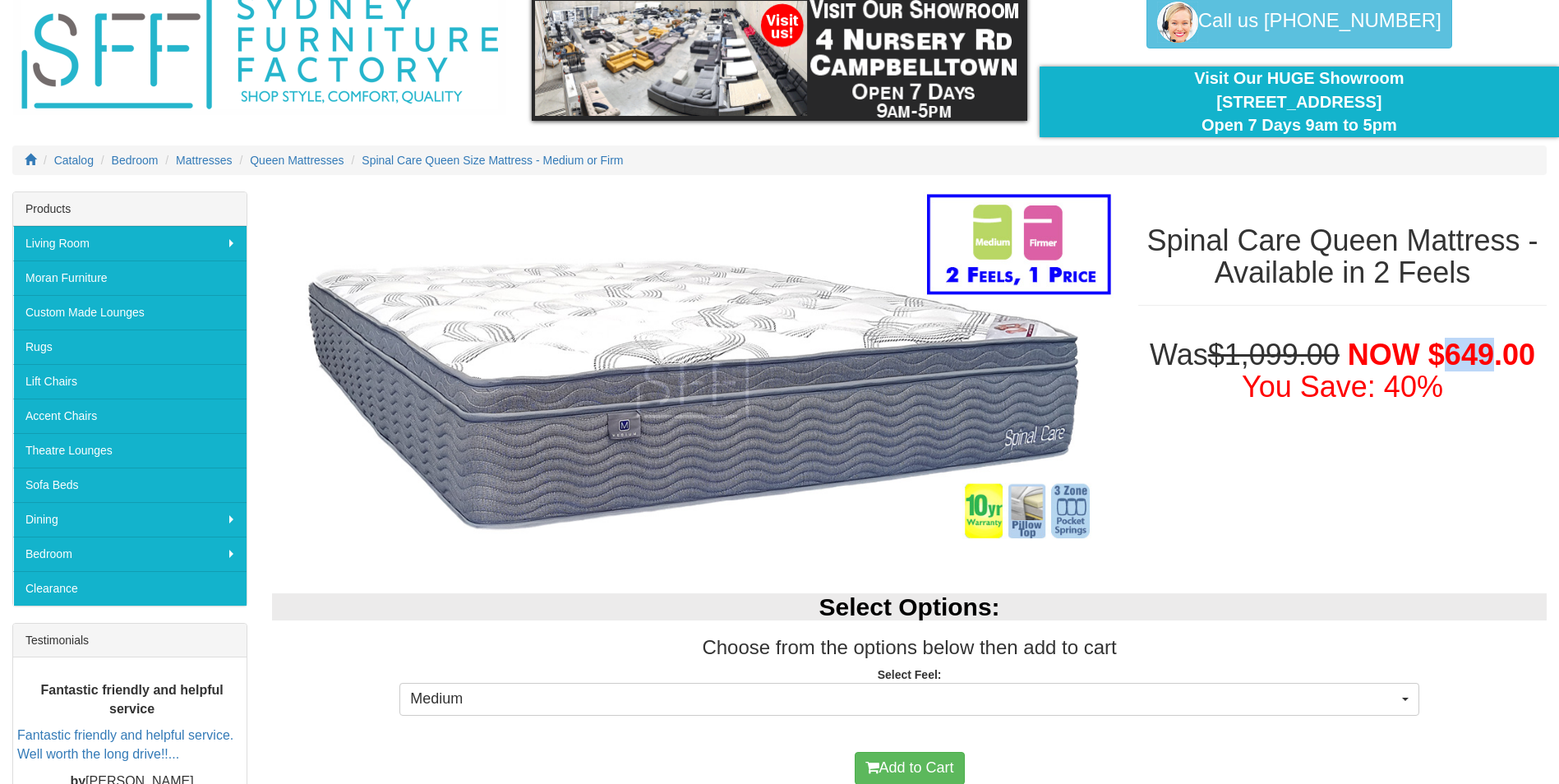
scroll to position [164, 0]
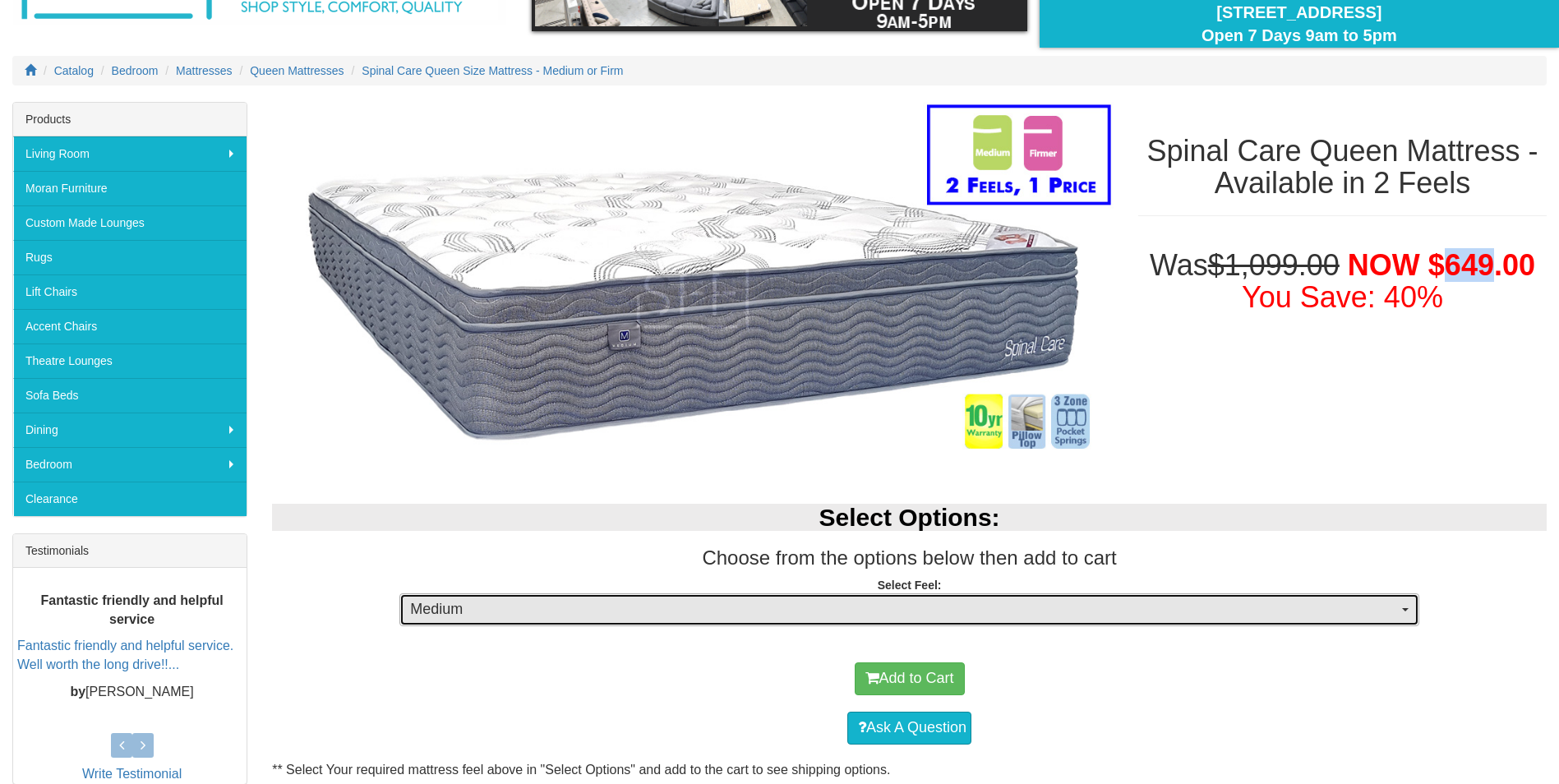
click at [738, 615] on span "Medium" at bounding box center [904, 609] width 988 height 21
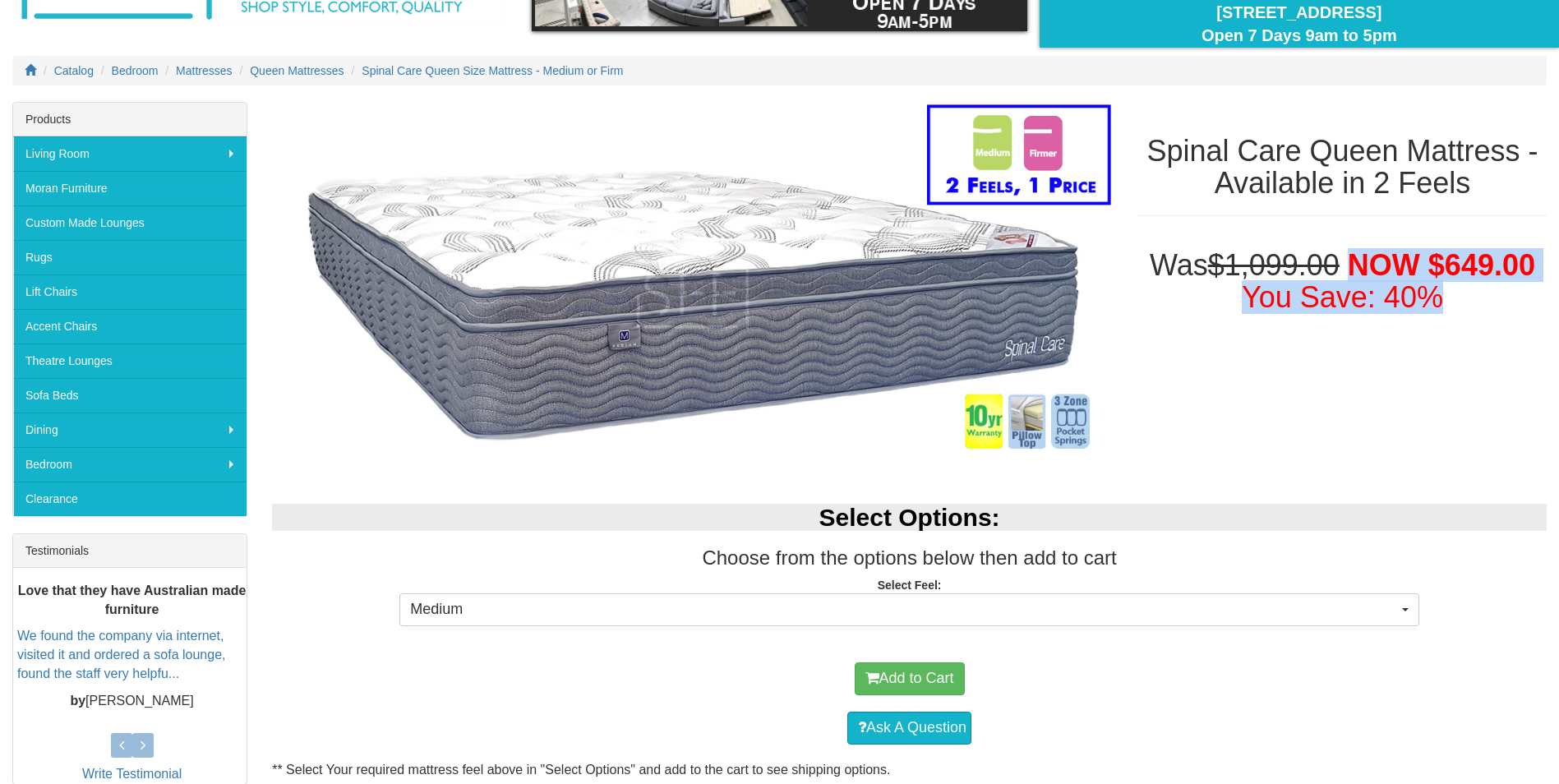
drag, startPoint x: 1374, startPoint y: 257, endPoint x: 1449, endPoint y: 290, distance: 81.9
click at [1449, 290] on h1 "Was $1,099.00 NOW $649.00 You Save: 40%" at bounding box center [1343, 281] width 408 height 65
drag, startPoint x: 1449, startPoint y: 290, endPoint x: 1379, endPoint y: 356, distance: 96.2
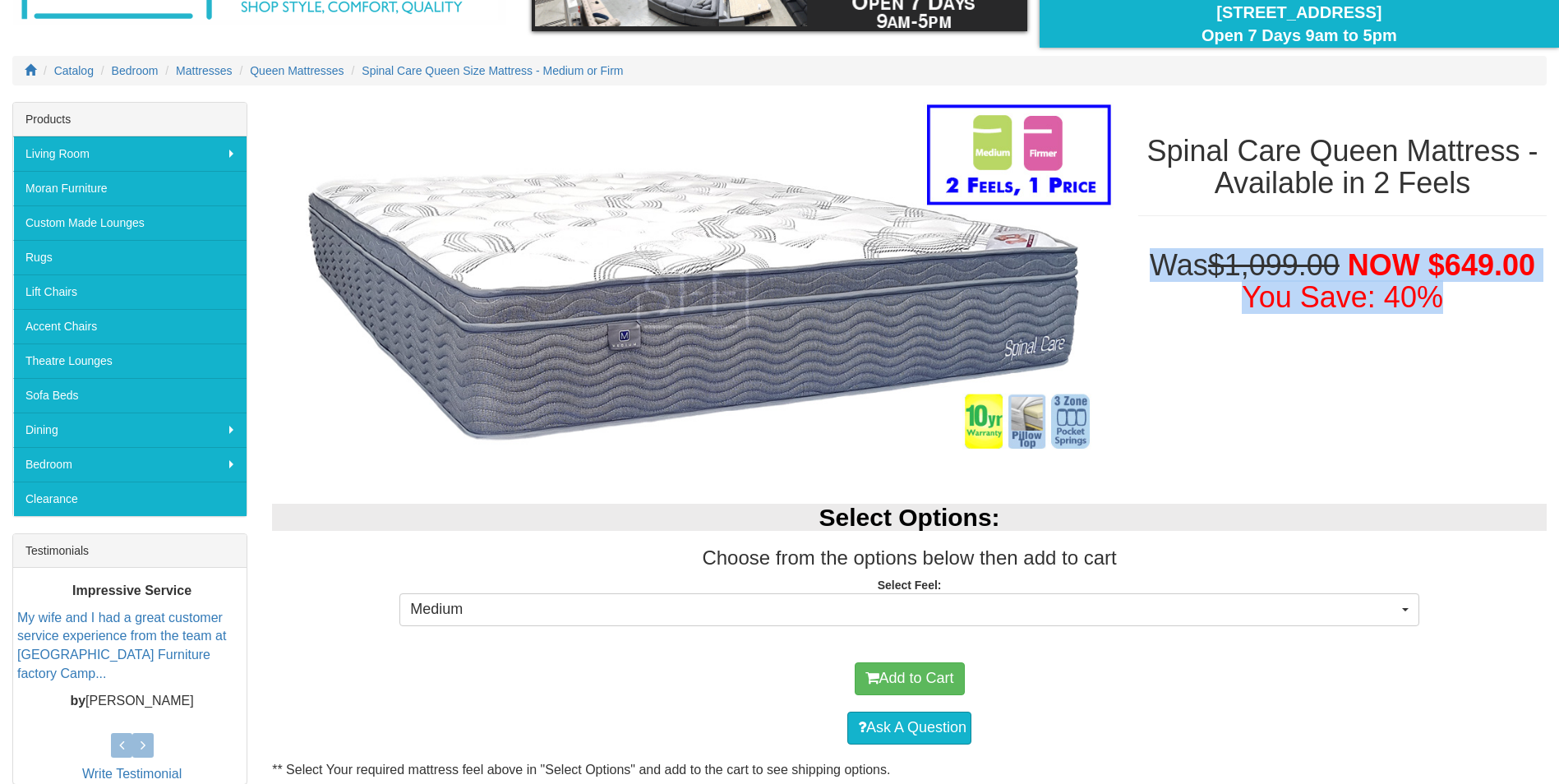
drag, startPoint x: 1152, startPoint y: 259, endPoint x: 1476, endPoint y: 300, distance: 326.6
click at [1476, 300] on h1 "Was $1,099.00 NOW $649.00 You Save: 40%" at bounding box center [1343, 281] width 408 height 65
